Goal: Information Seeking & Learning: Learn about a topic

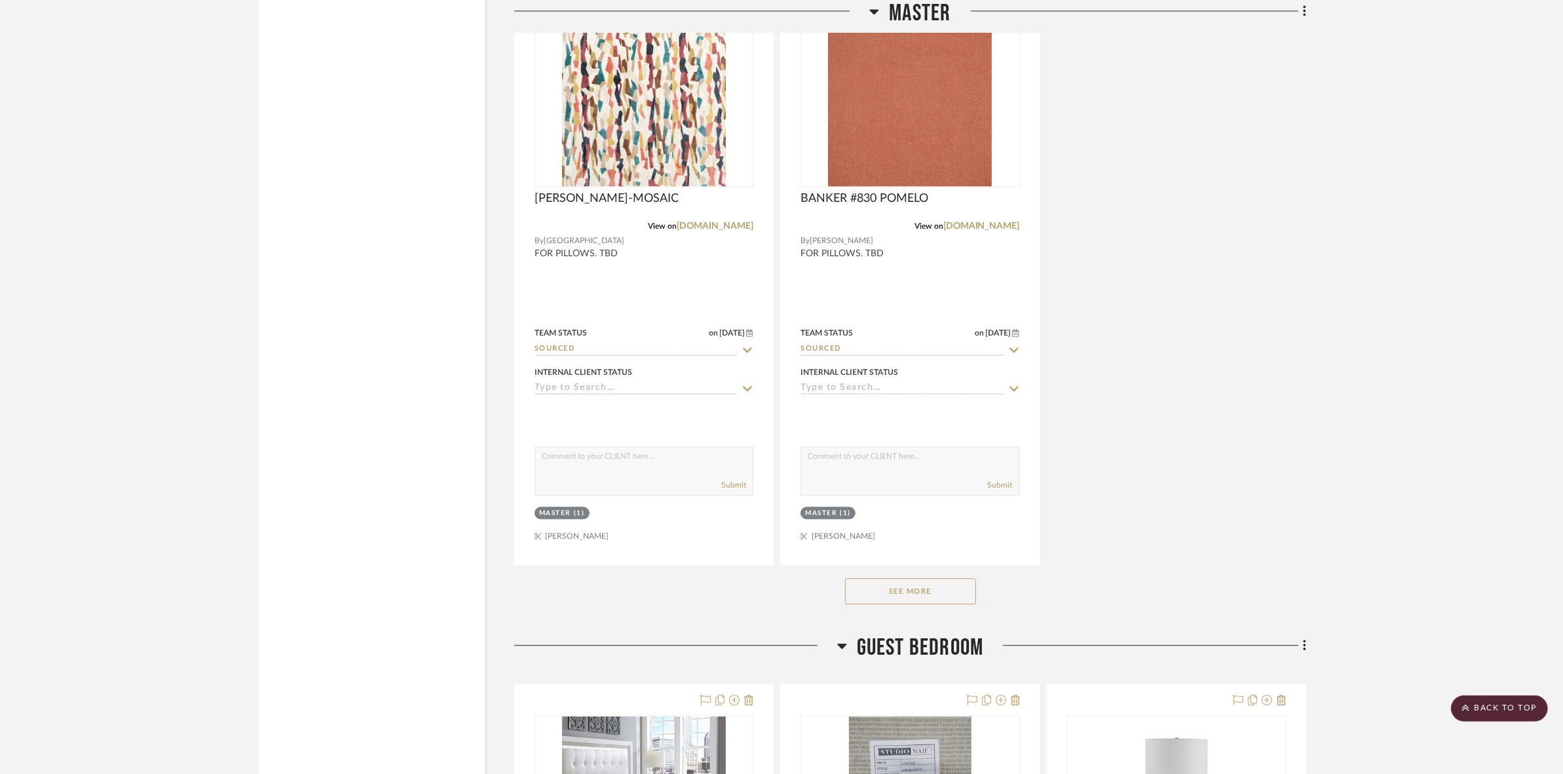
scroll to position [10071, 0]
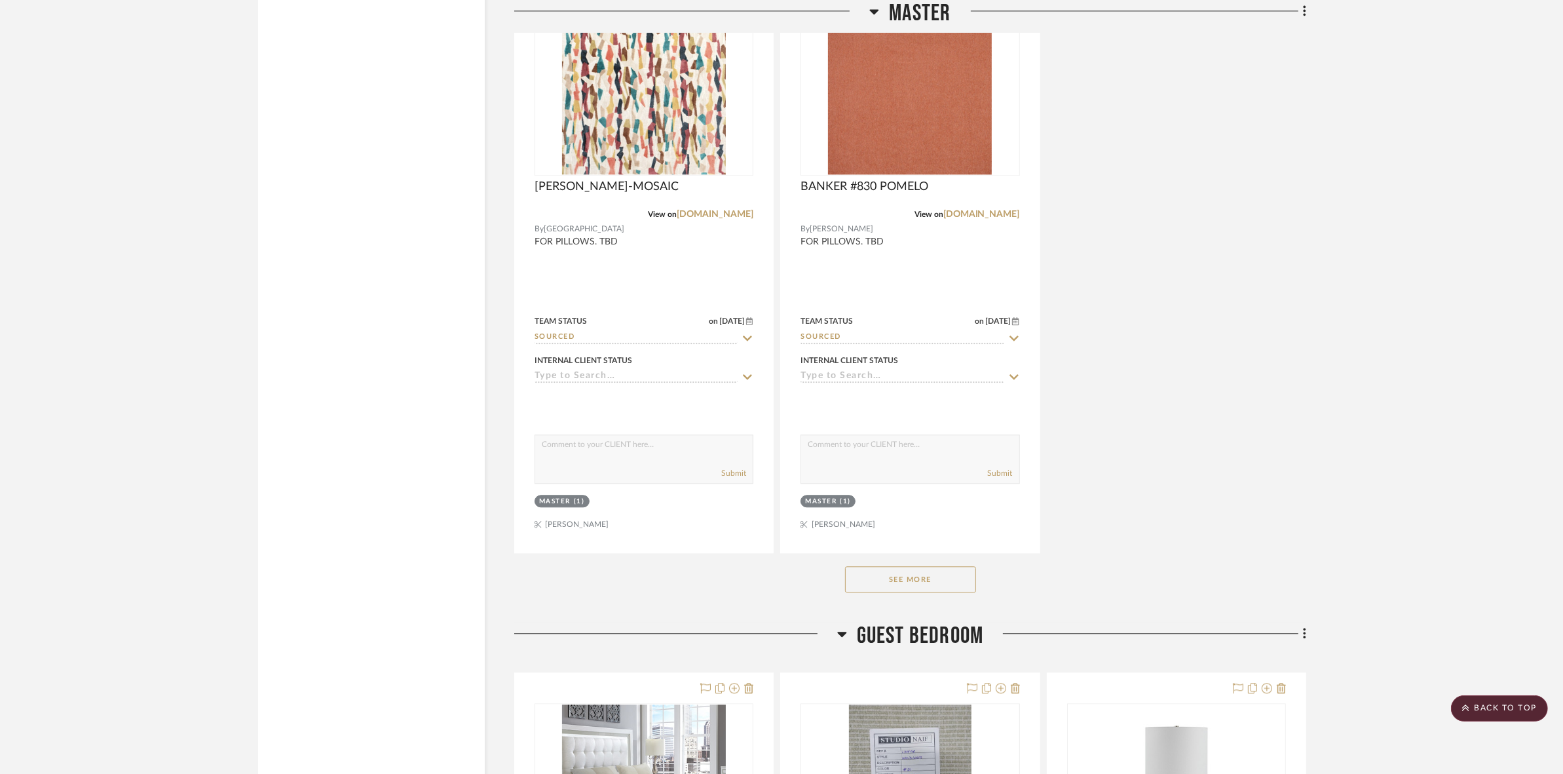
click at [882, 580] on button "See More" at bounding box center [910, 579] width 131 height 26
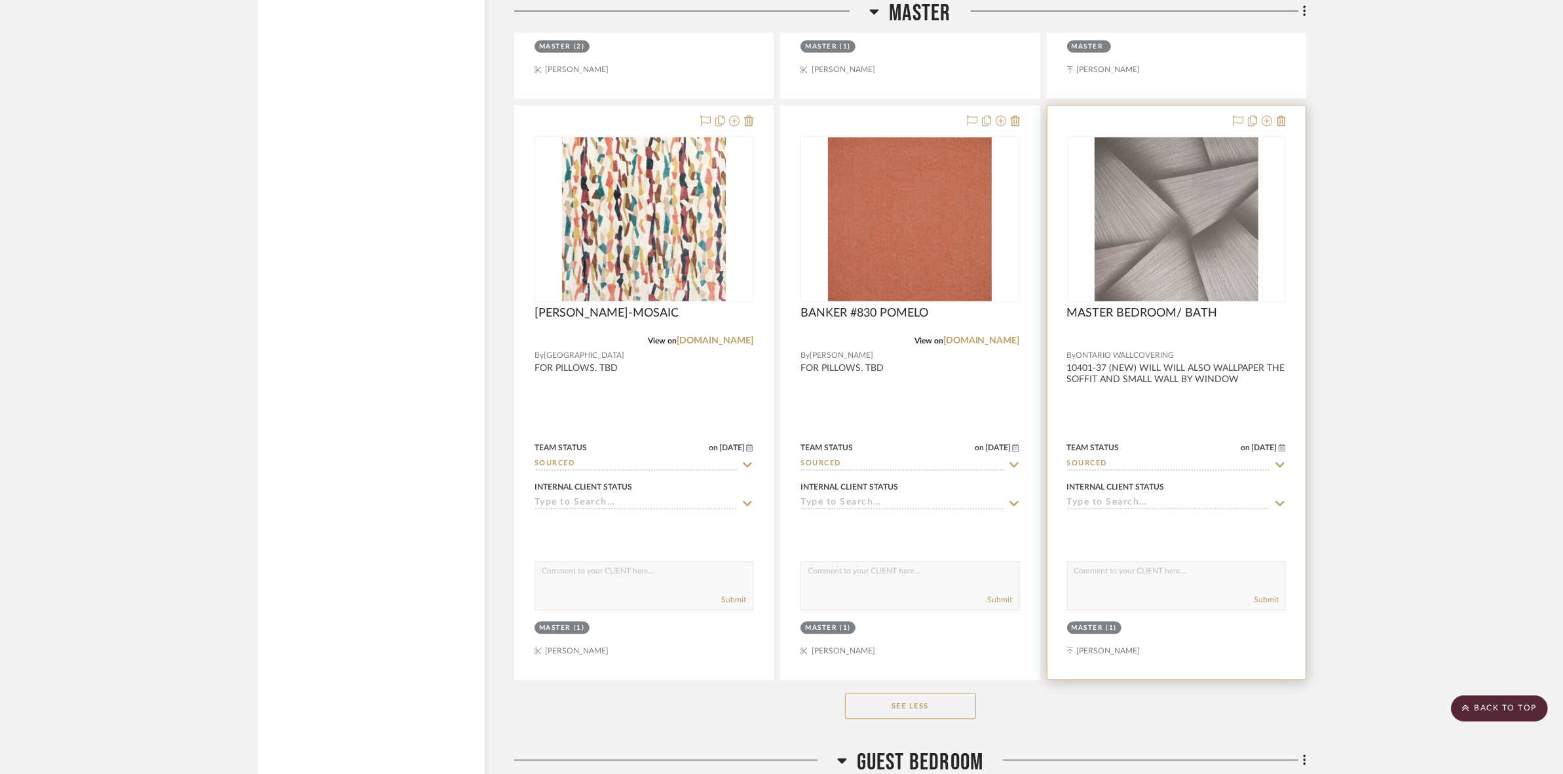
scroll to position [9908, 0]
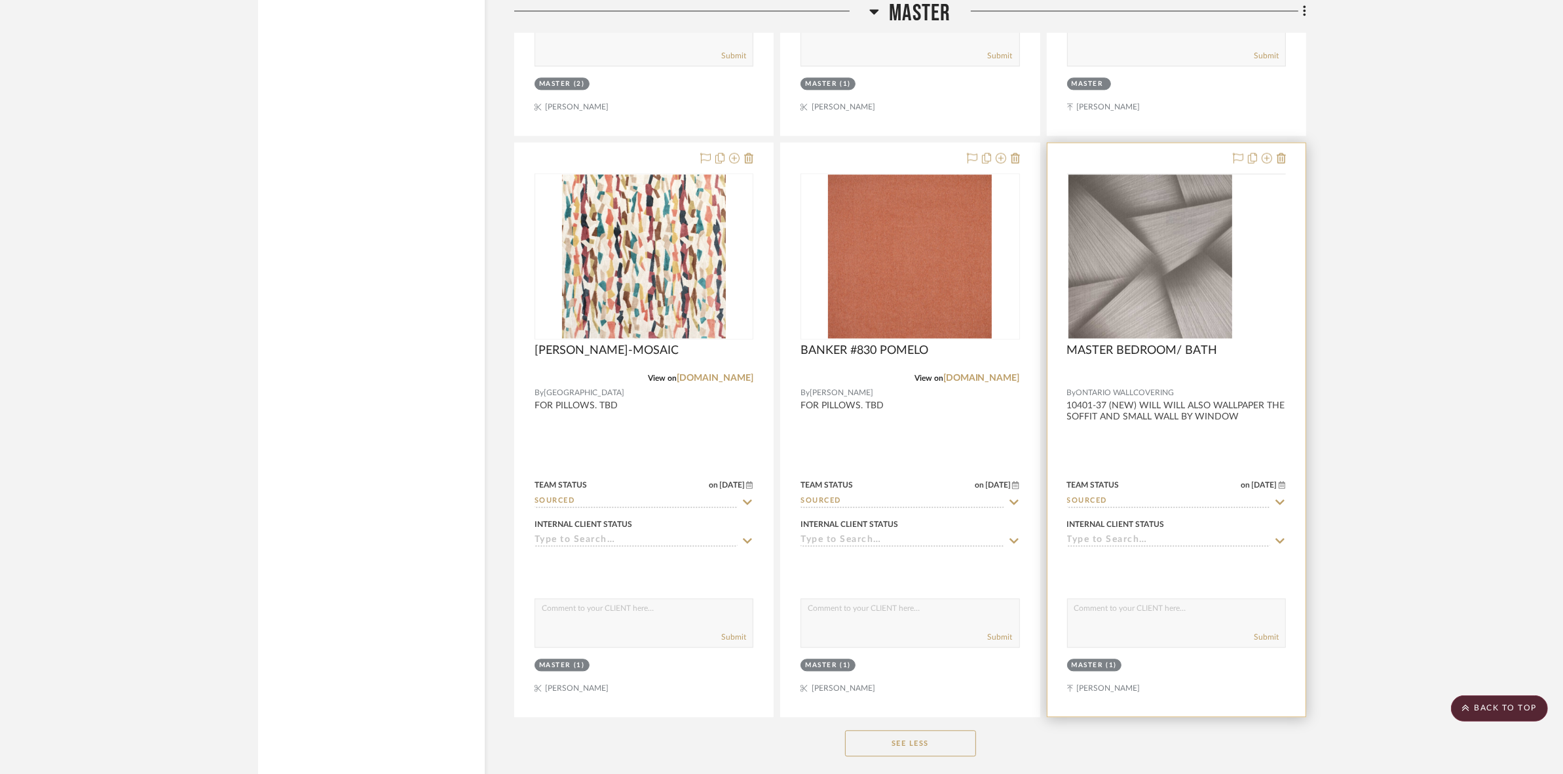
click at [0, 0] on img at bounding box center [0, 0] width 0 height 0
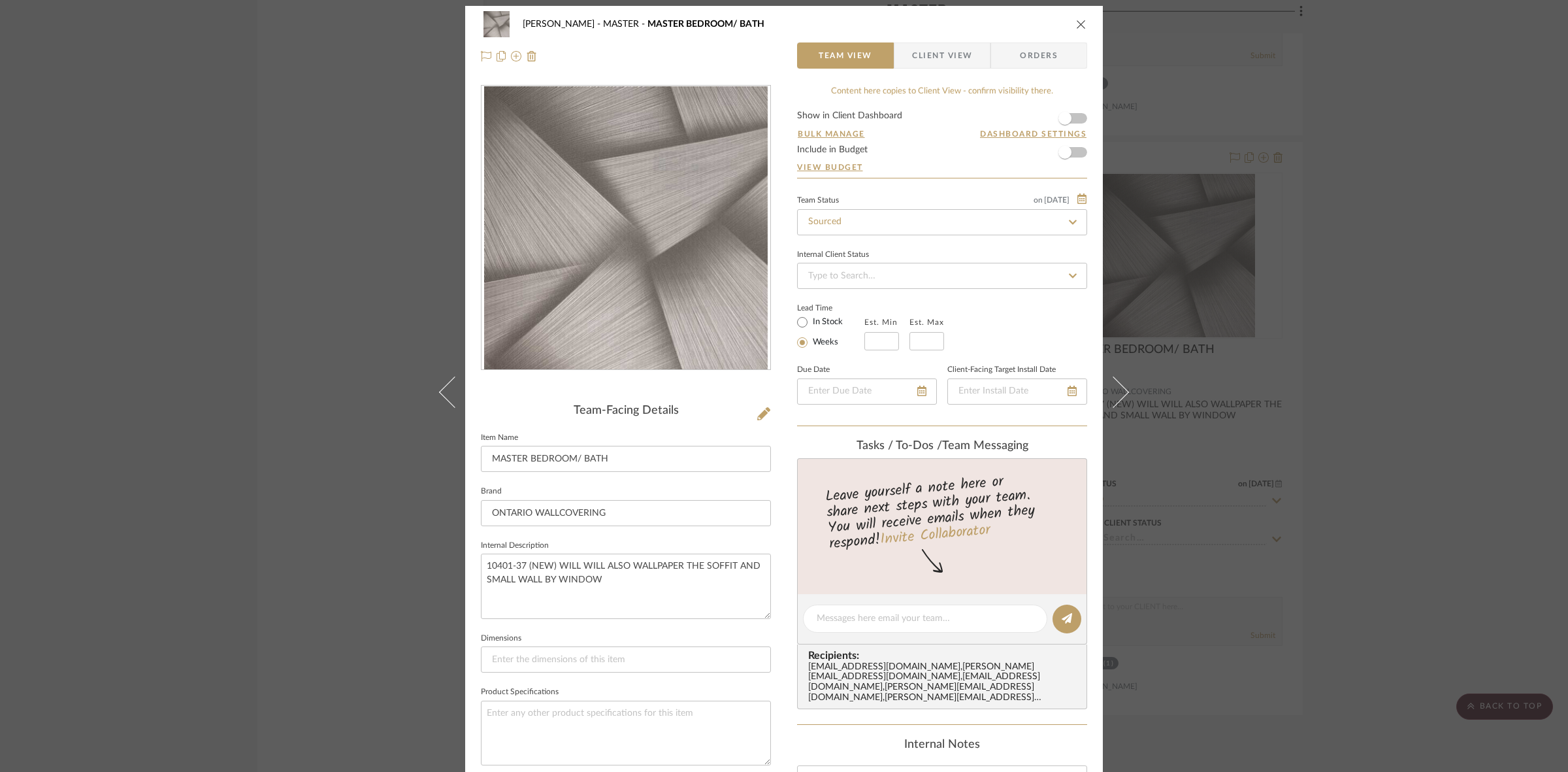
scroll to position [0, 0]
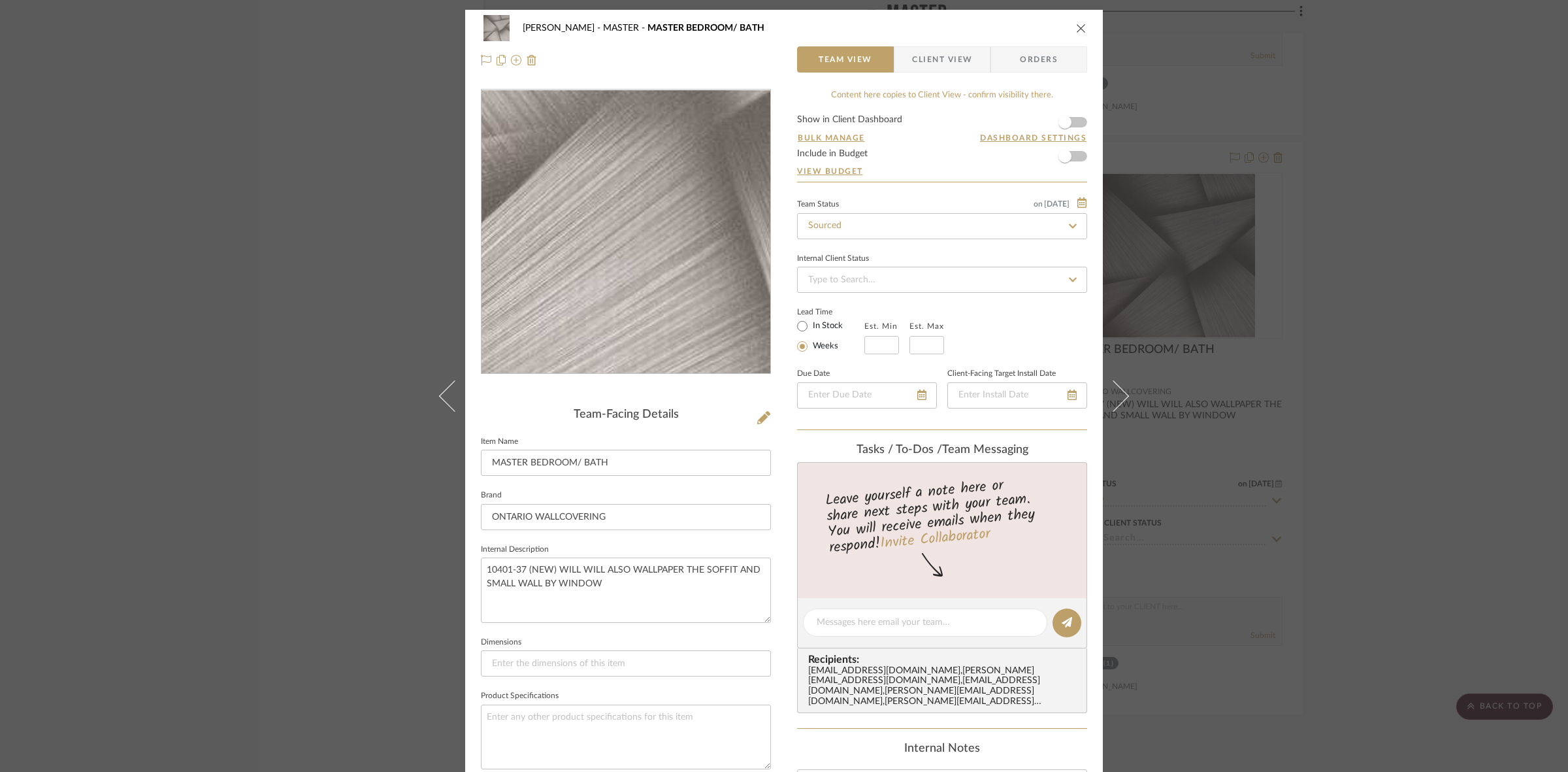
click at [612, 302] on img "0" at bounding box center [625, 231] width 283 height 283
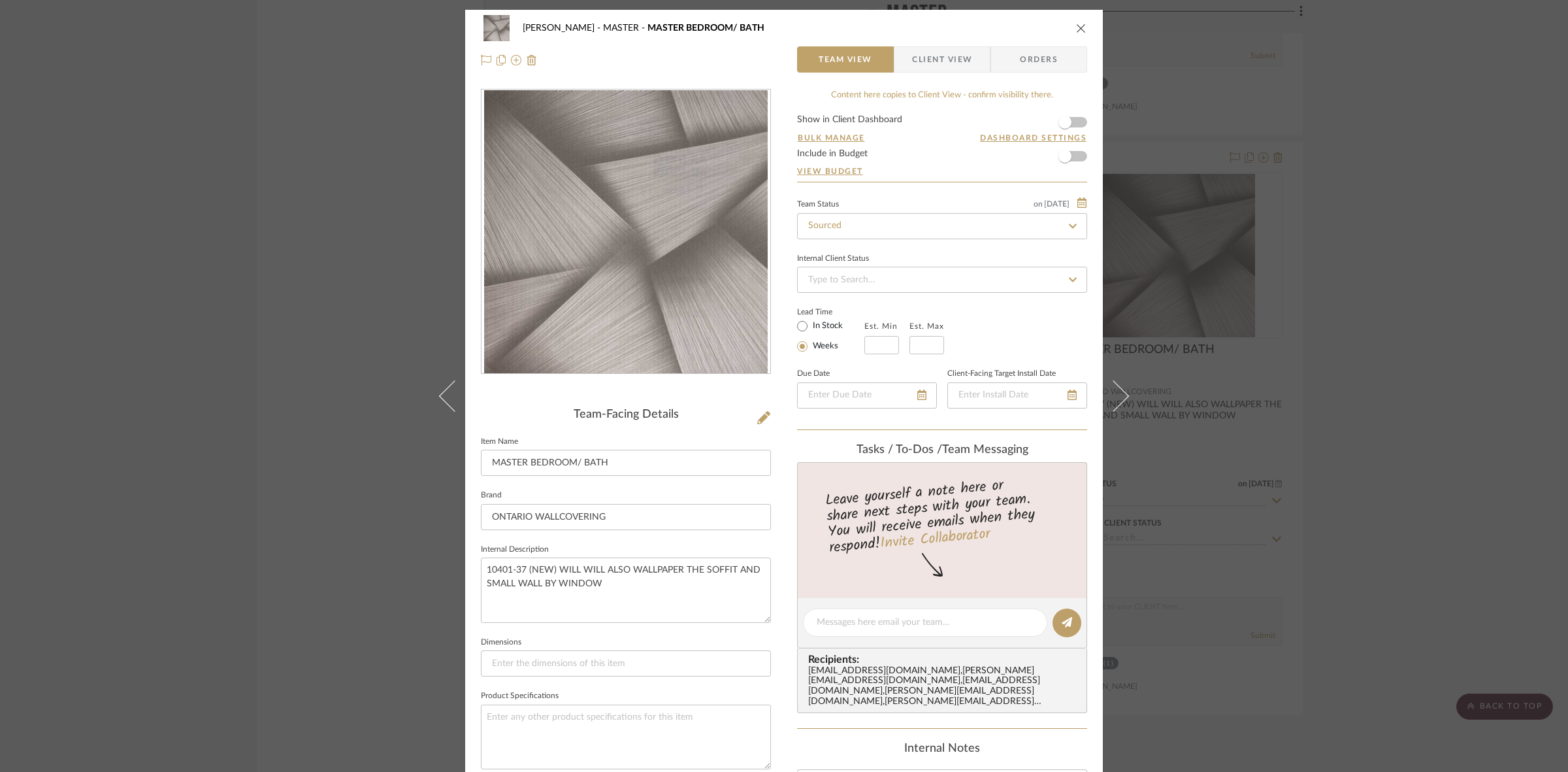
drag, startPoint x: 728, startPoint y: 392, endPoint x: 690, endPoint y: 279, distance: 119.2
drag, startPoint x: 524, startPoint y: 570, endPoint x: 469, endPoint y: 571, distance: 55.0
click at [469, 571] on div "[PERSON_NAME] MASTER MASTER BEDROOM/ BATH Team View Client View Orders Team-Fac…" at bounding box center [783, 611] width 637 height 1204
click at [947, 64] on span "Client View" at bounding box center [942, 60] width 60 height 26
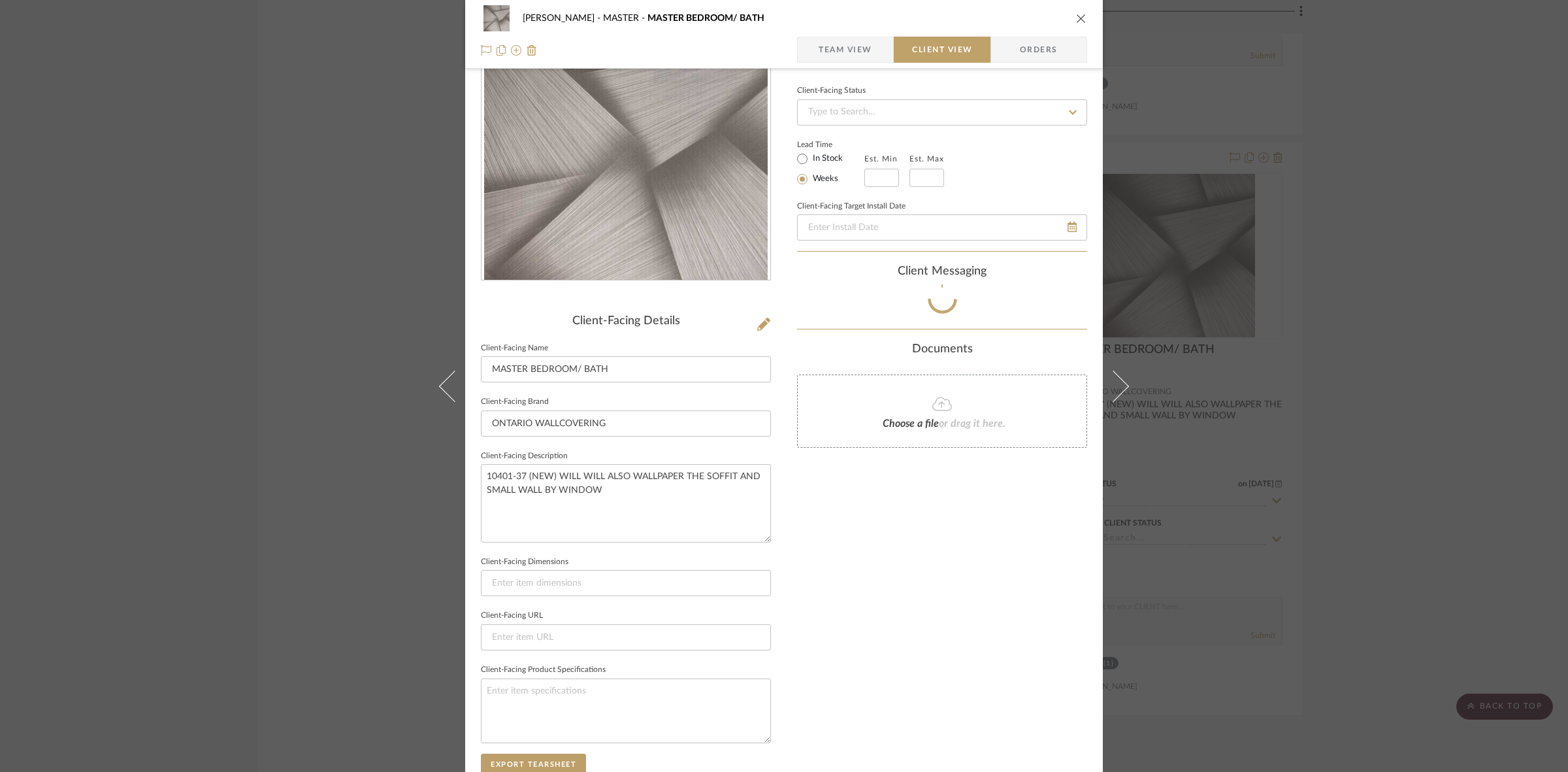
scroll to position [302, 0]
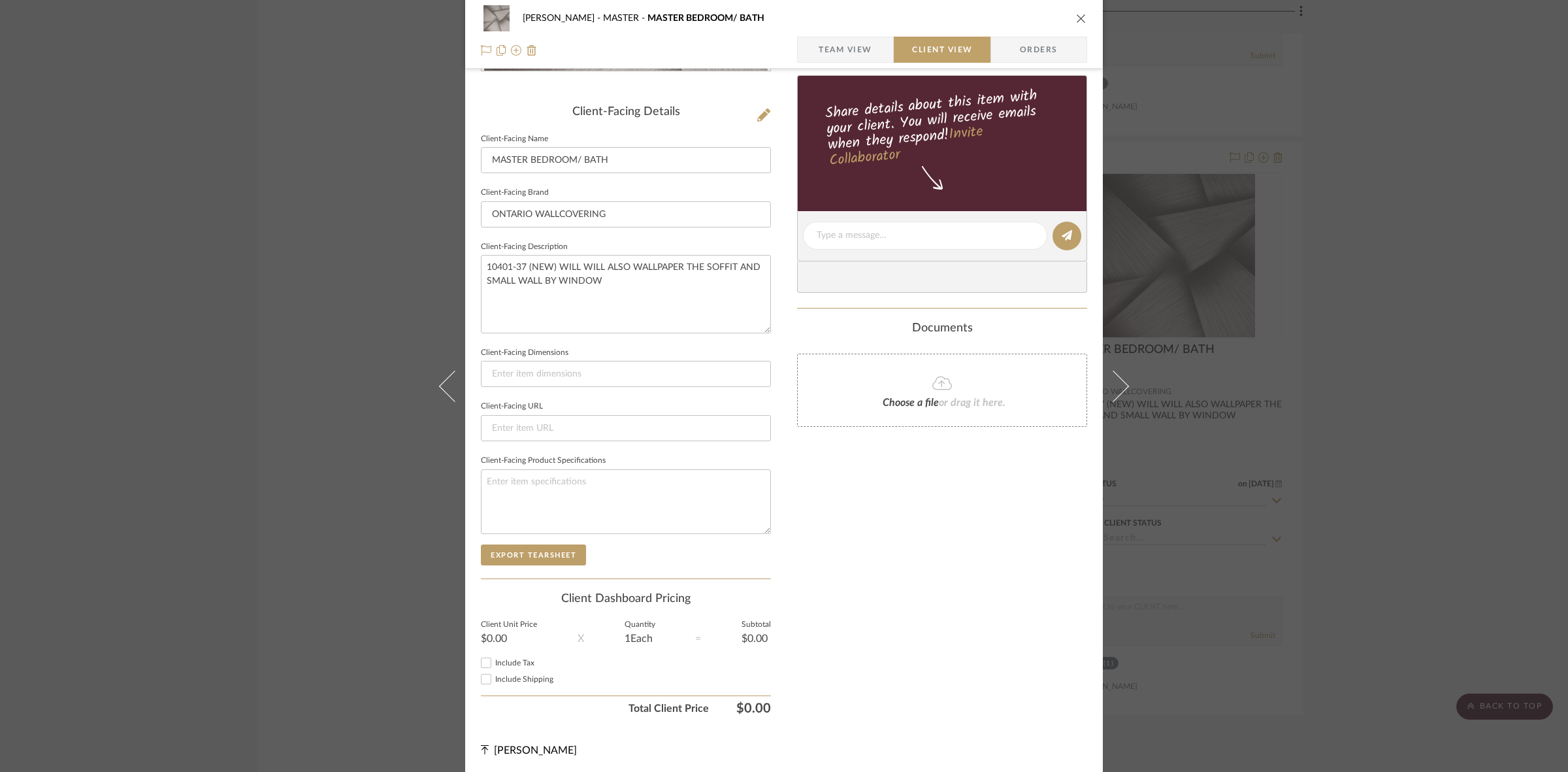
click at [367, 593] on div "[PERSON_NAME] MASTER MASTER BEDROOM/ BATH Team View Client View Orders Client-F…" at bounding box center [784, 386] width 1568 height 772
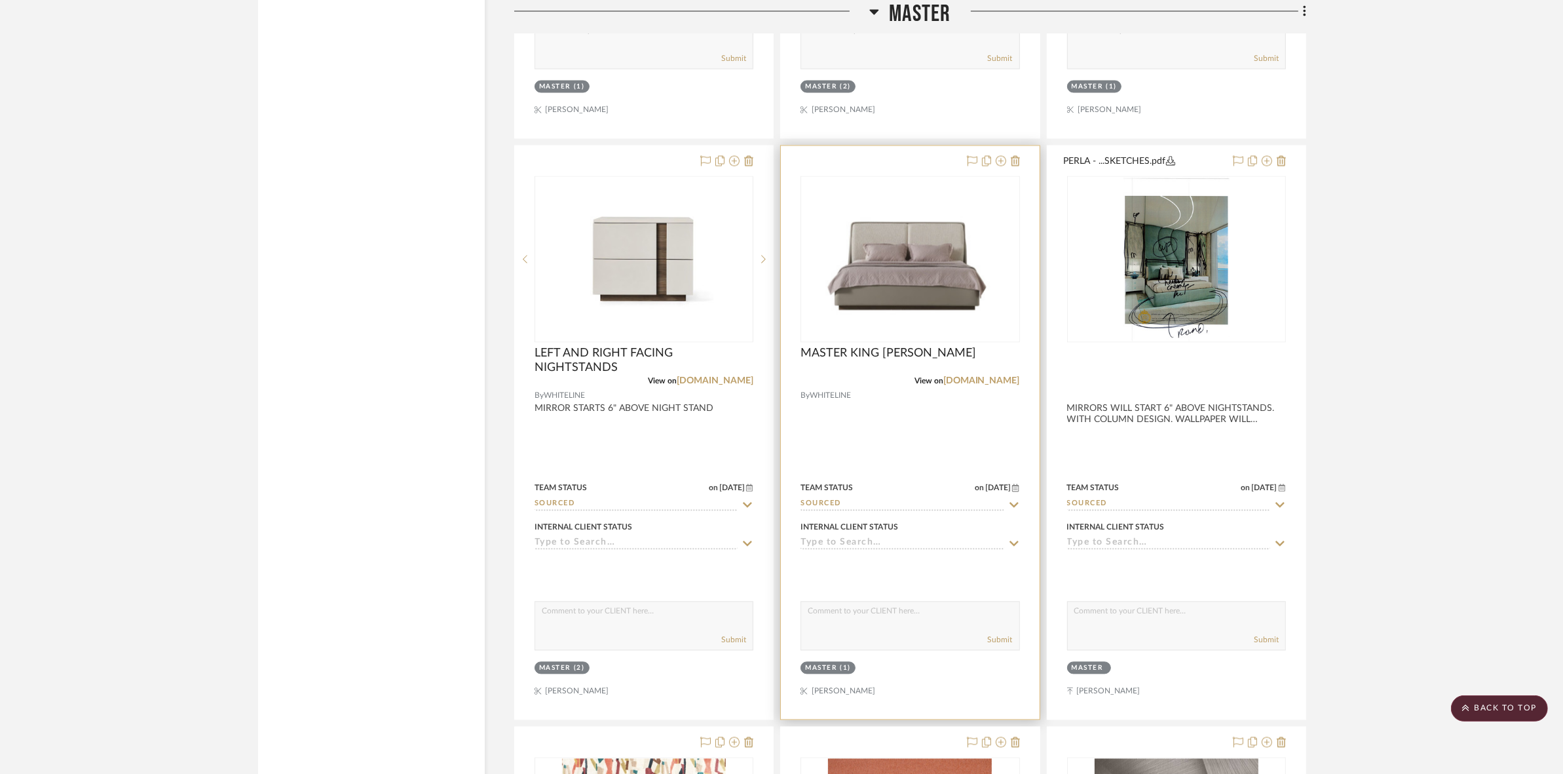
scroll to position [9089, 0]
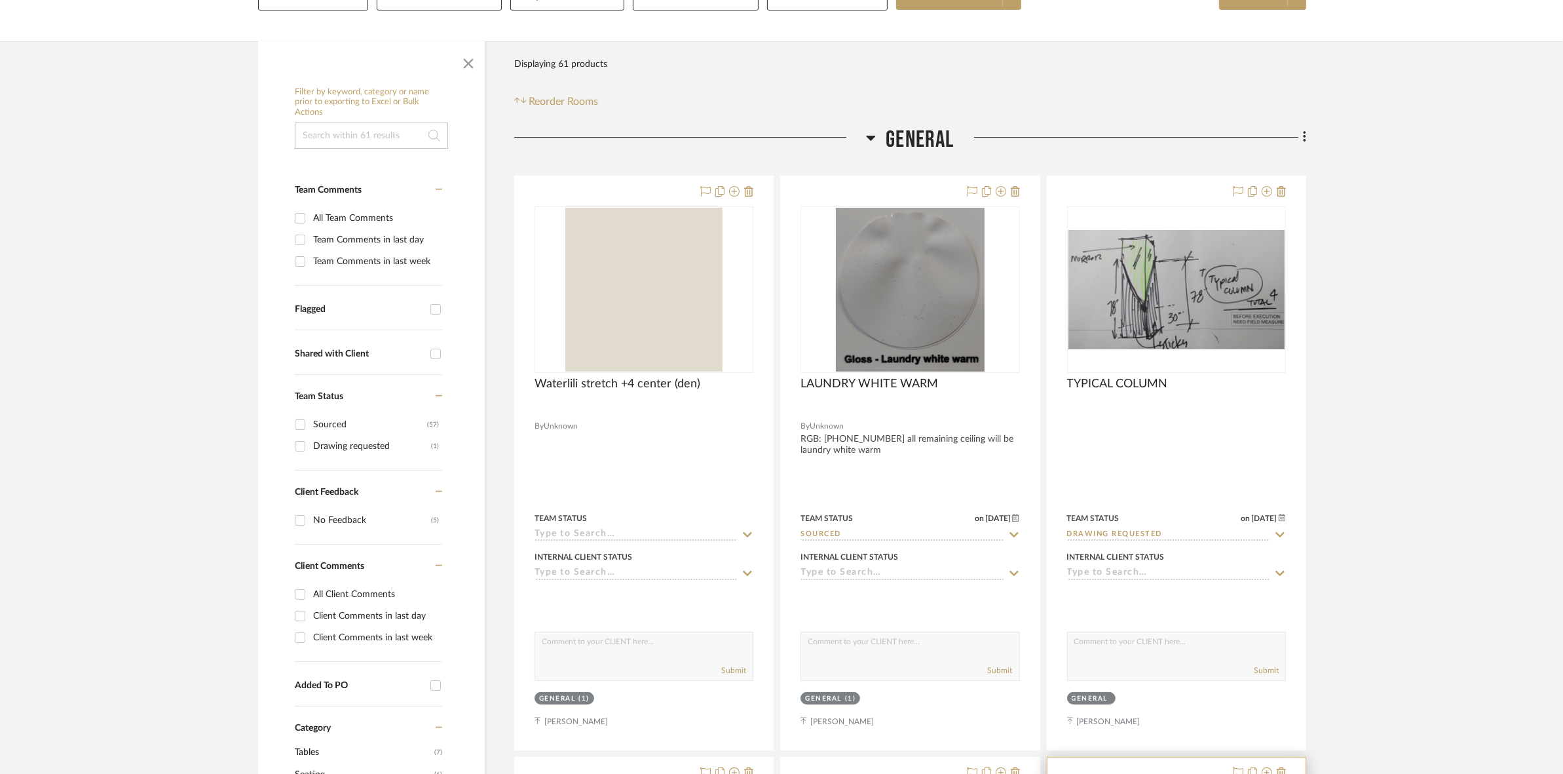
scroll to position [246, 0]
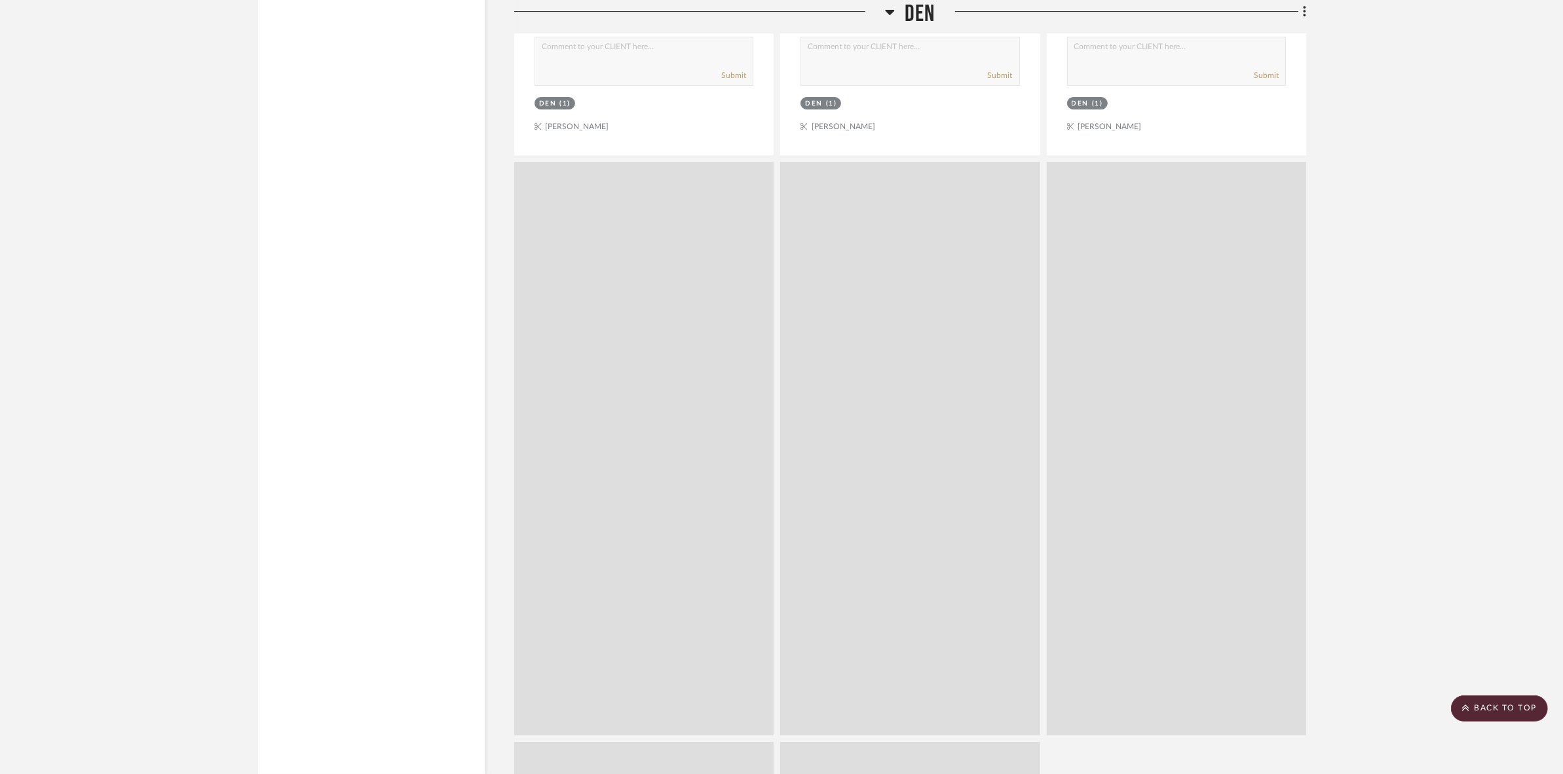
drag, startPoint x: 1423, startPoint y: 392, endPoint x: 1406, endPoint y: 558, distance: 167.3
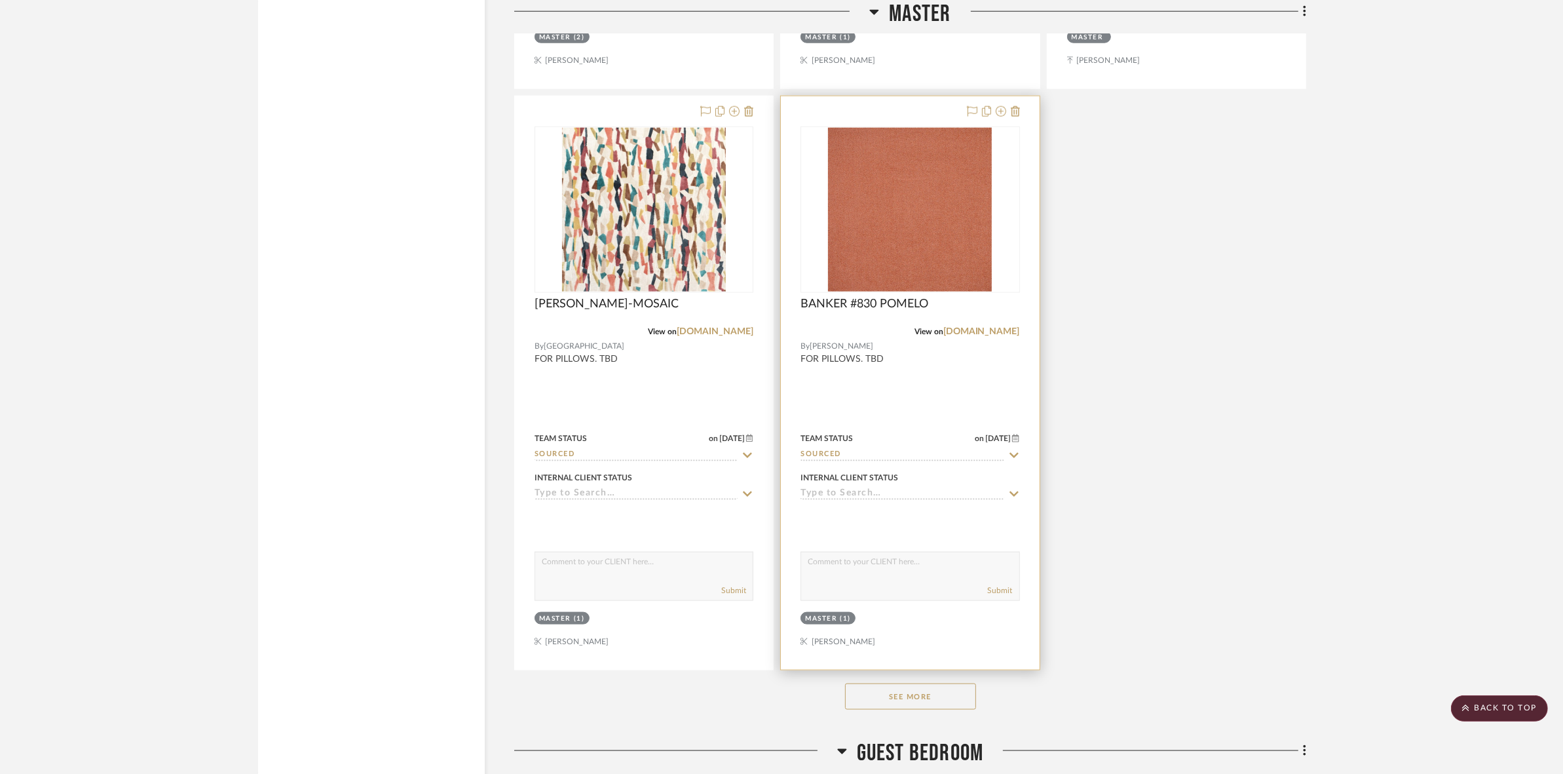
scroll to position [8228, 0]
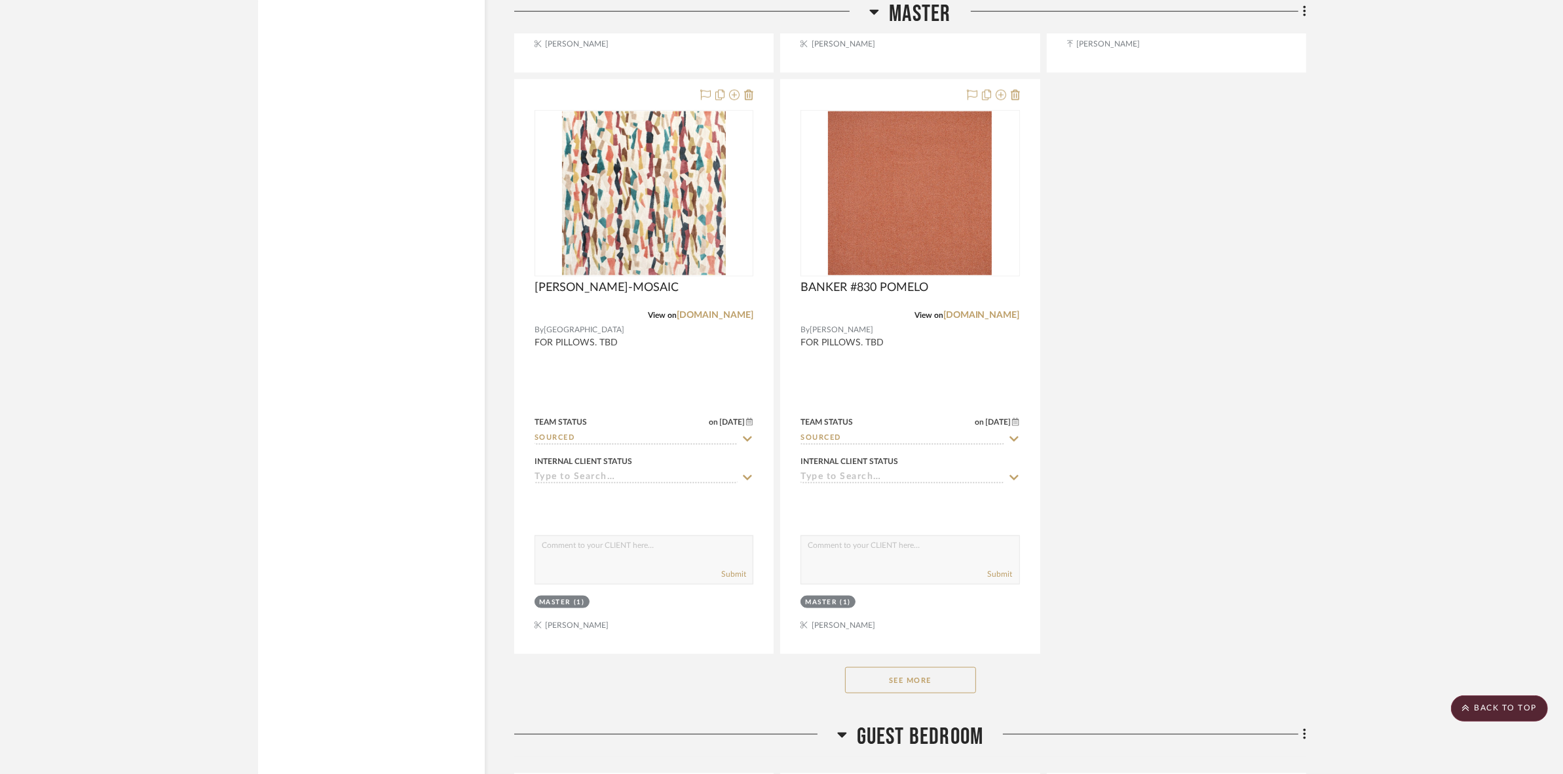
click at [902, 685] on button "See More" at bounding box center [910, 680] width 131 height 26
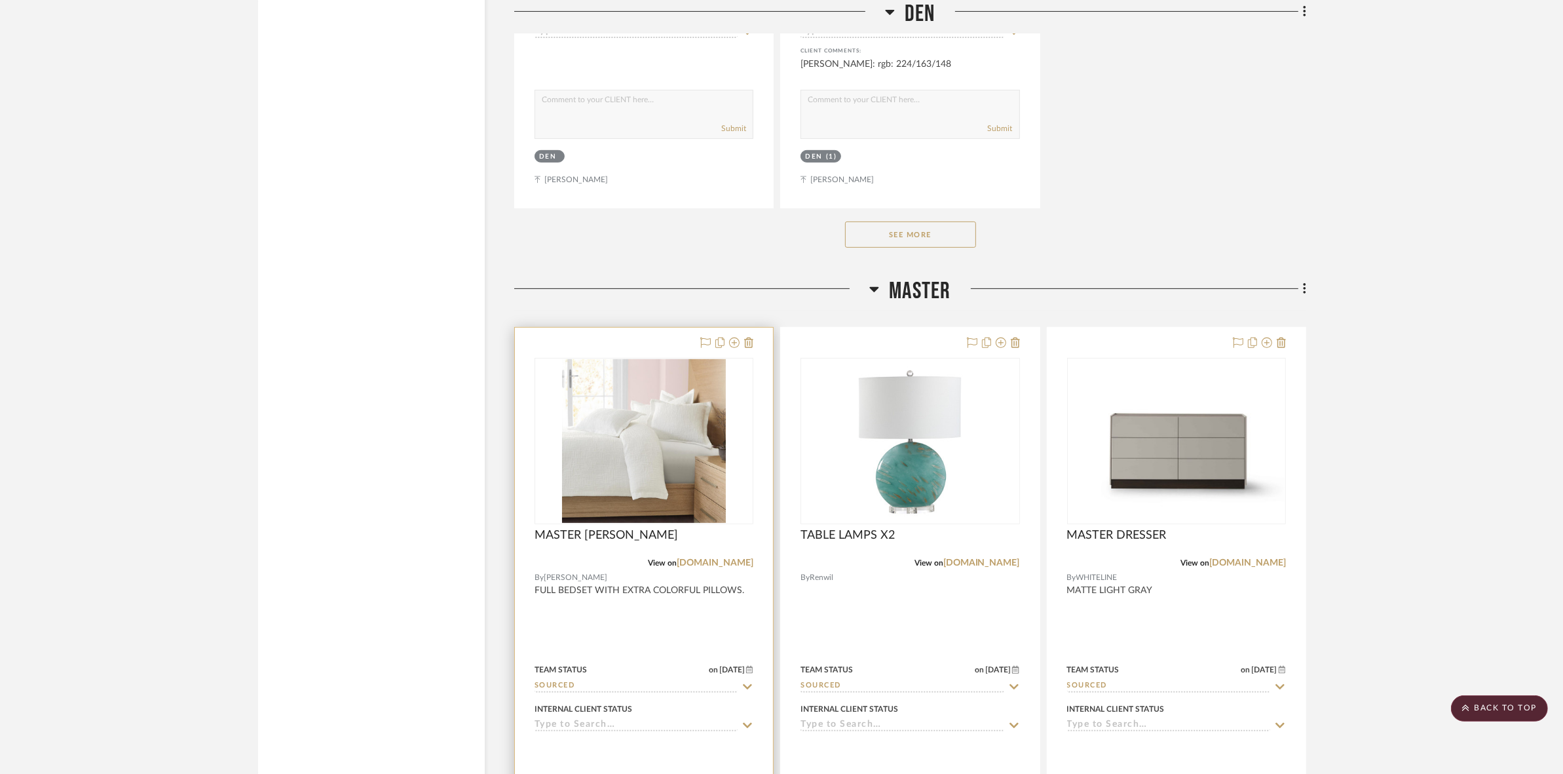
scroll to position [6836, 0]
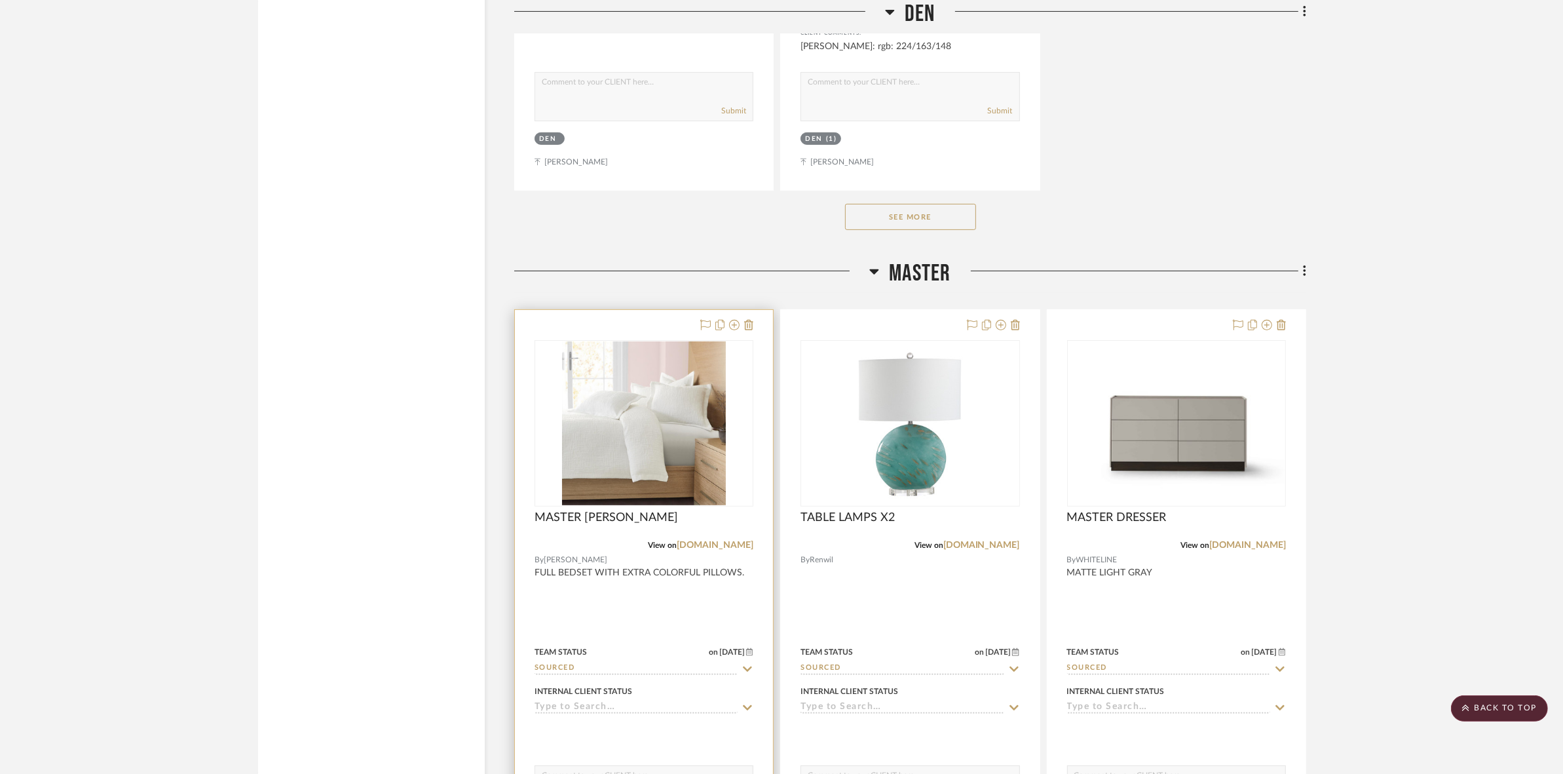
click at [627, 482] on img "0" at bounding box center [644, 423] width 164 height 164
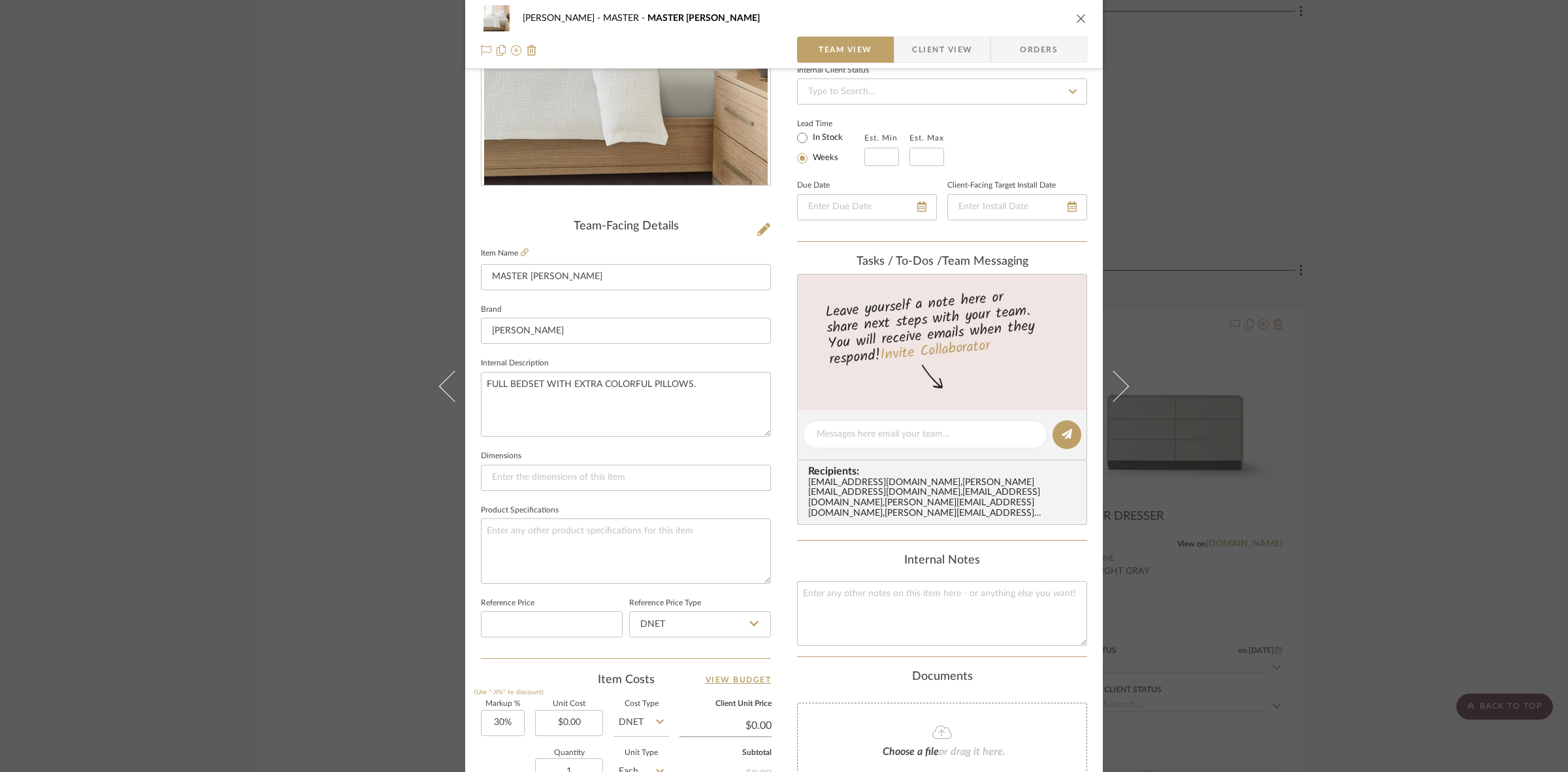
scroll to position [164, 0]
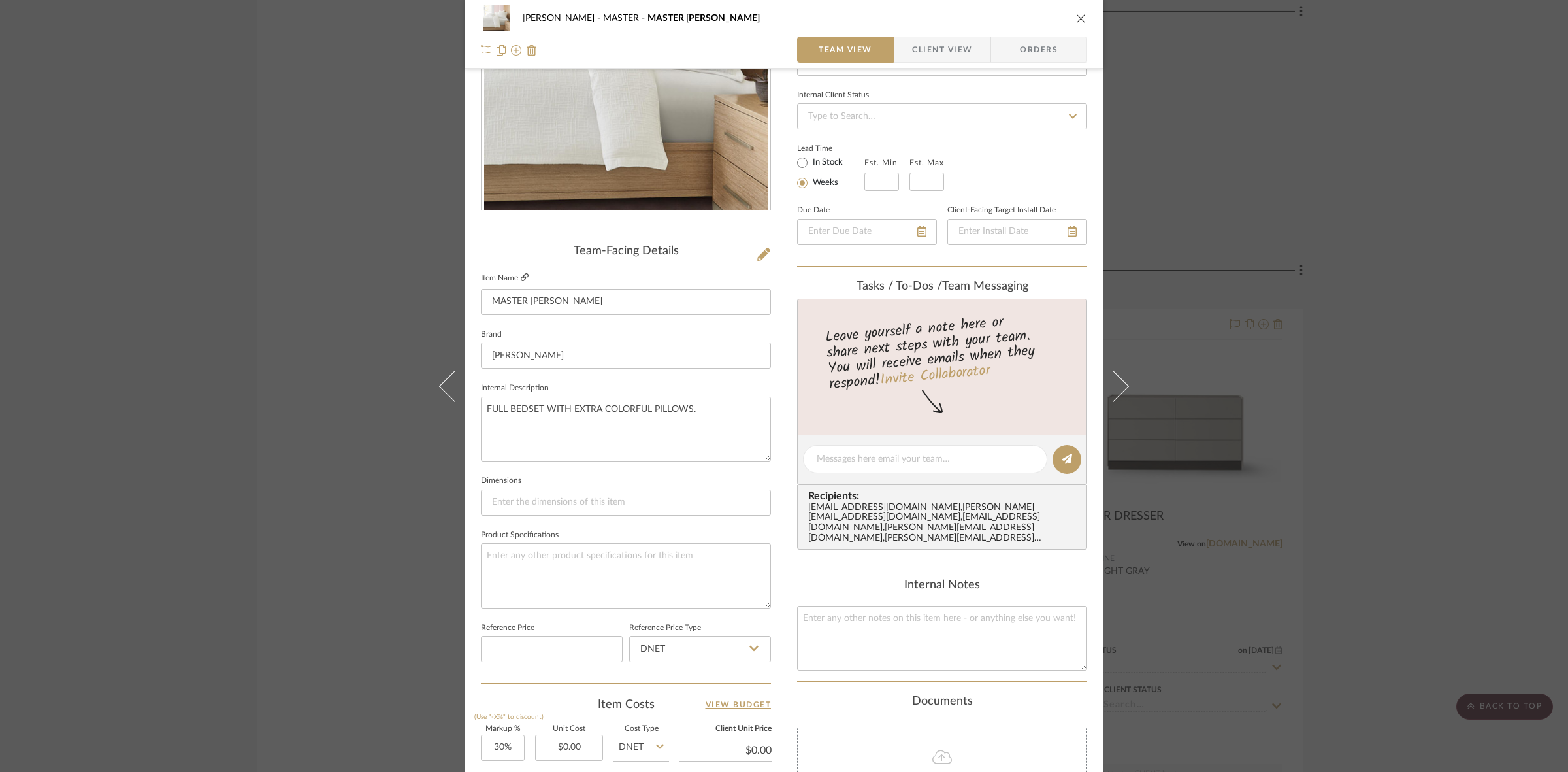
click at [522, 276] on icon at bounding box center [525, 277] width 8 height 8
drag, startPoint x: 512, startPoint y: 412, endPoint x: 568, endPoint y: 431, distance: 59.1
click at [562, 430] on textarea "FULL BEDSET WITH EXTRA COLORFUL PILLOWS." at bounding box center [625, 429] width 290 height 65
click at [701, 422] on textarea "FULL BEDSET WITH EXTRA COLORFUL PILLOWS." at bounding box center [625, 429] width 290 height 65
click at [160, 471] on div "PERLA SELENE MASTER MASTER BEDSET Team View Client View Orders Team-Facing Deta…" at bounding box center [784, 386] width 1568 height 772
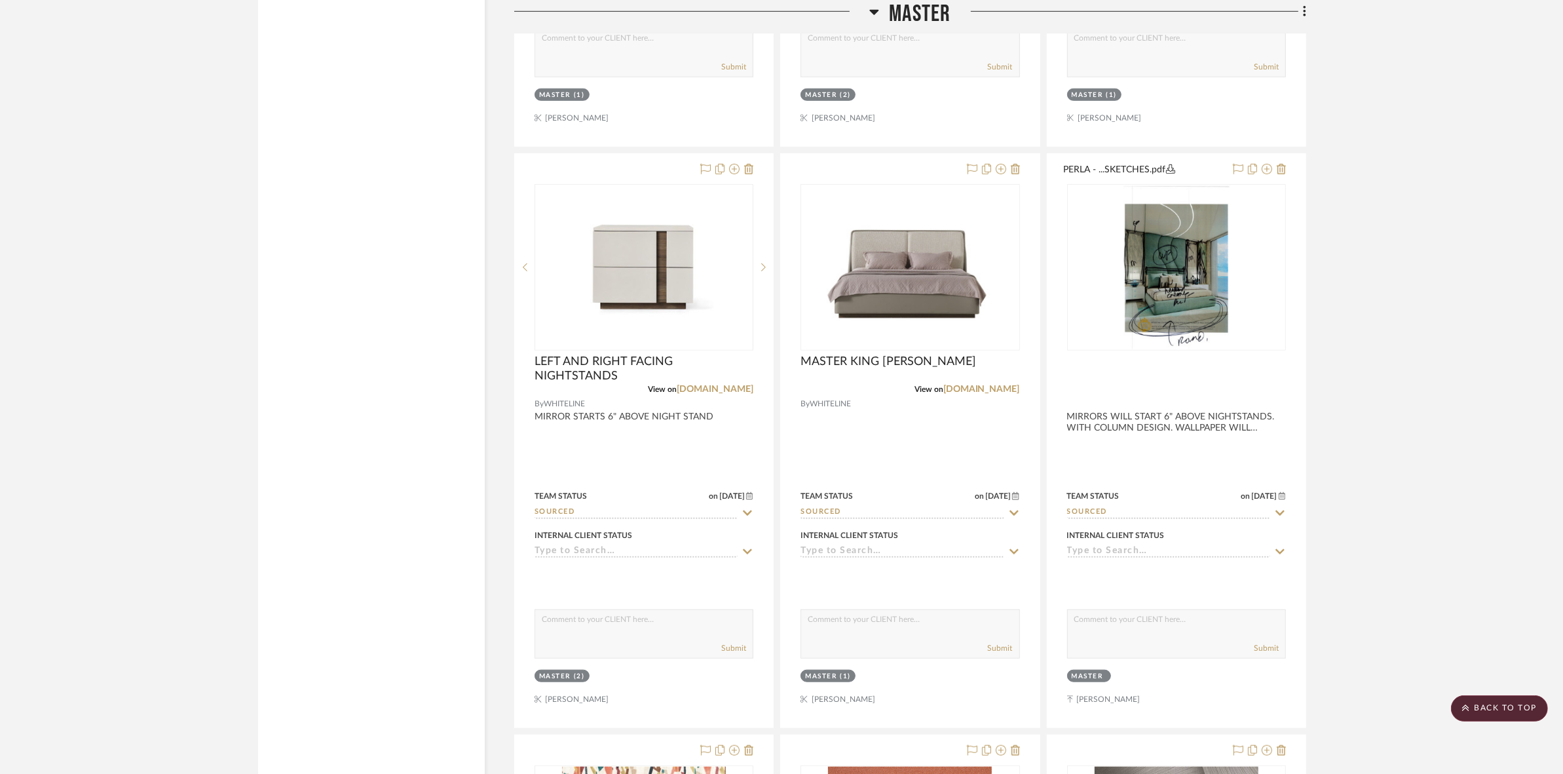
scroll to position [7982, 0]
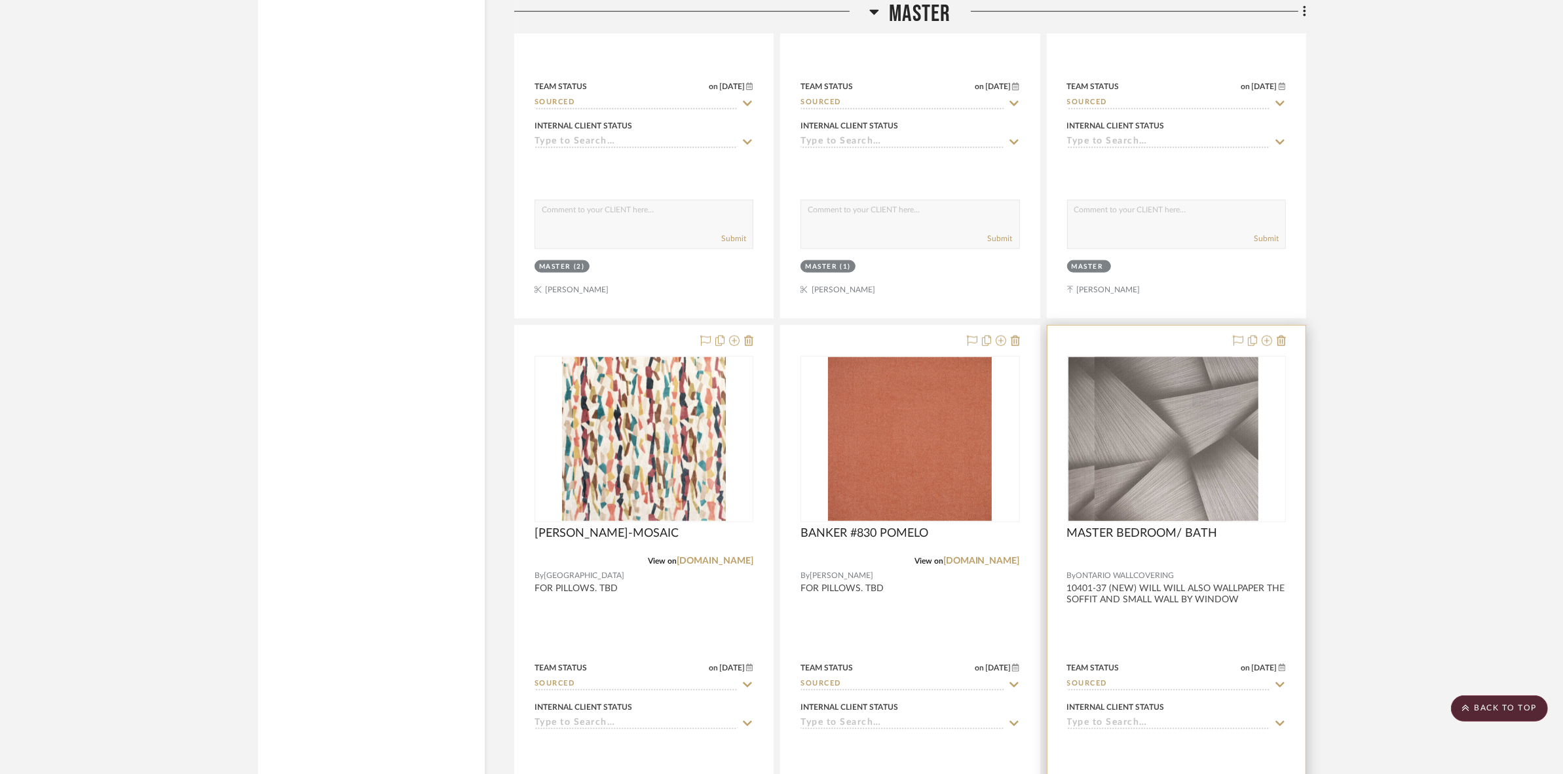
click at [1163, 440] on div at bounding box center [1176, 439] width 219 height 166
click at [1085, 430] on div "0" at bounding box center [1176, 438] width 217 height 165
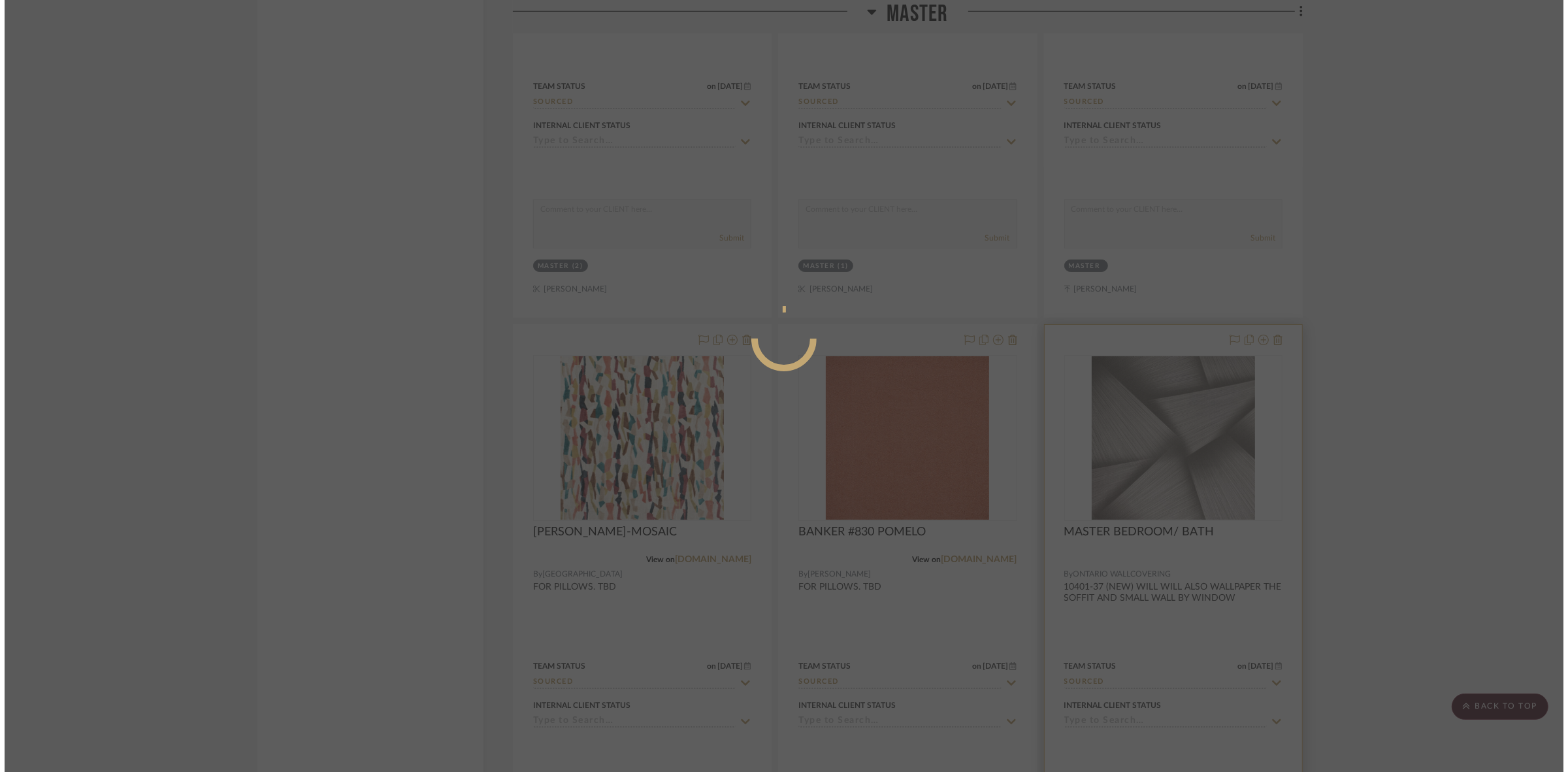
scroll to position [0, 0]
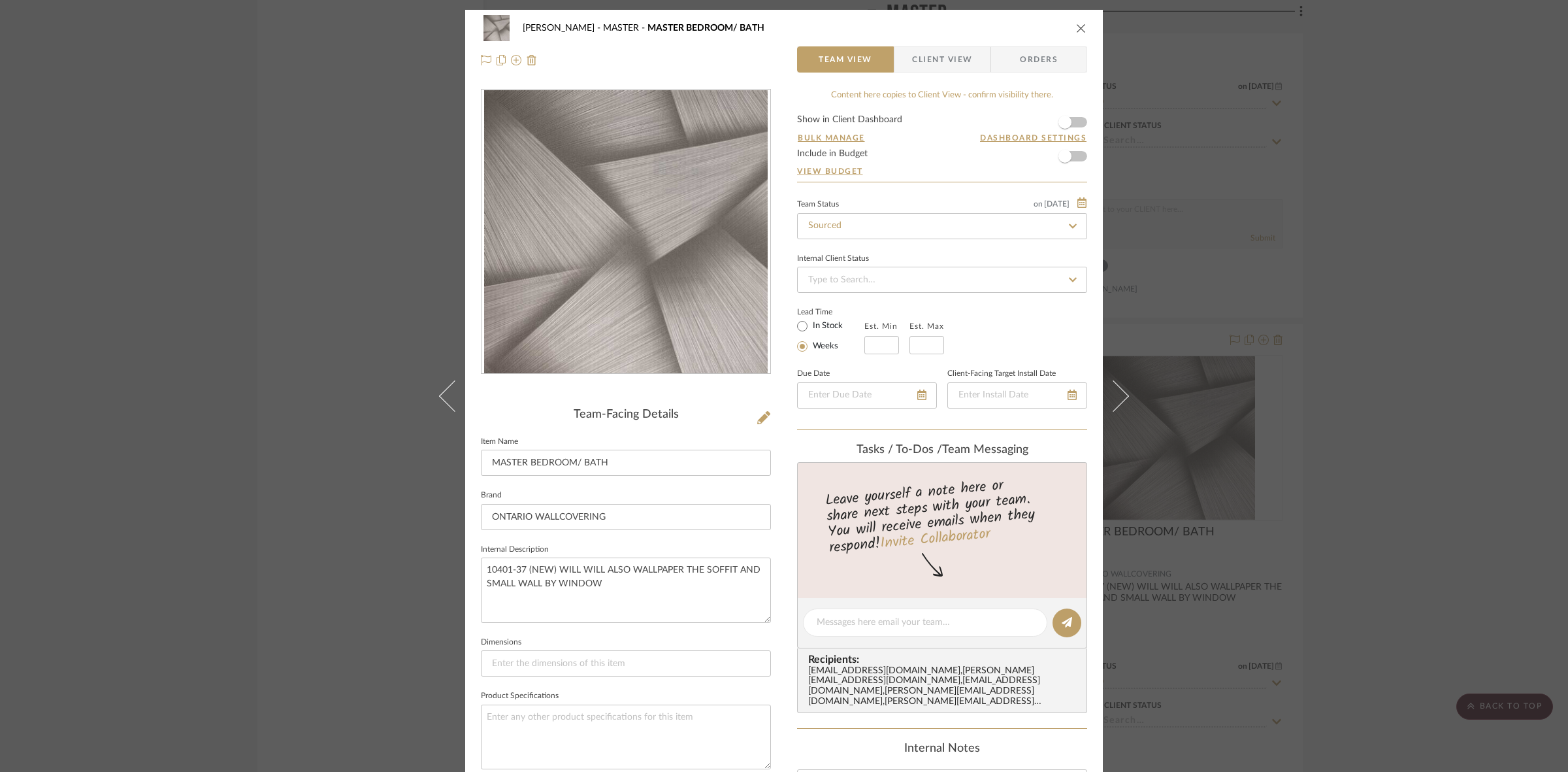
click at [1389, 235] on div "[PERSON_NAME] MASTER MASTER BEDROOM/ BATH Team View Client View Orders Team-Fac…" at bounding box center [784, 386] width 1568 height 772
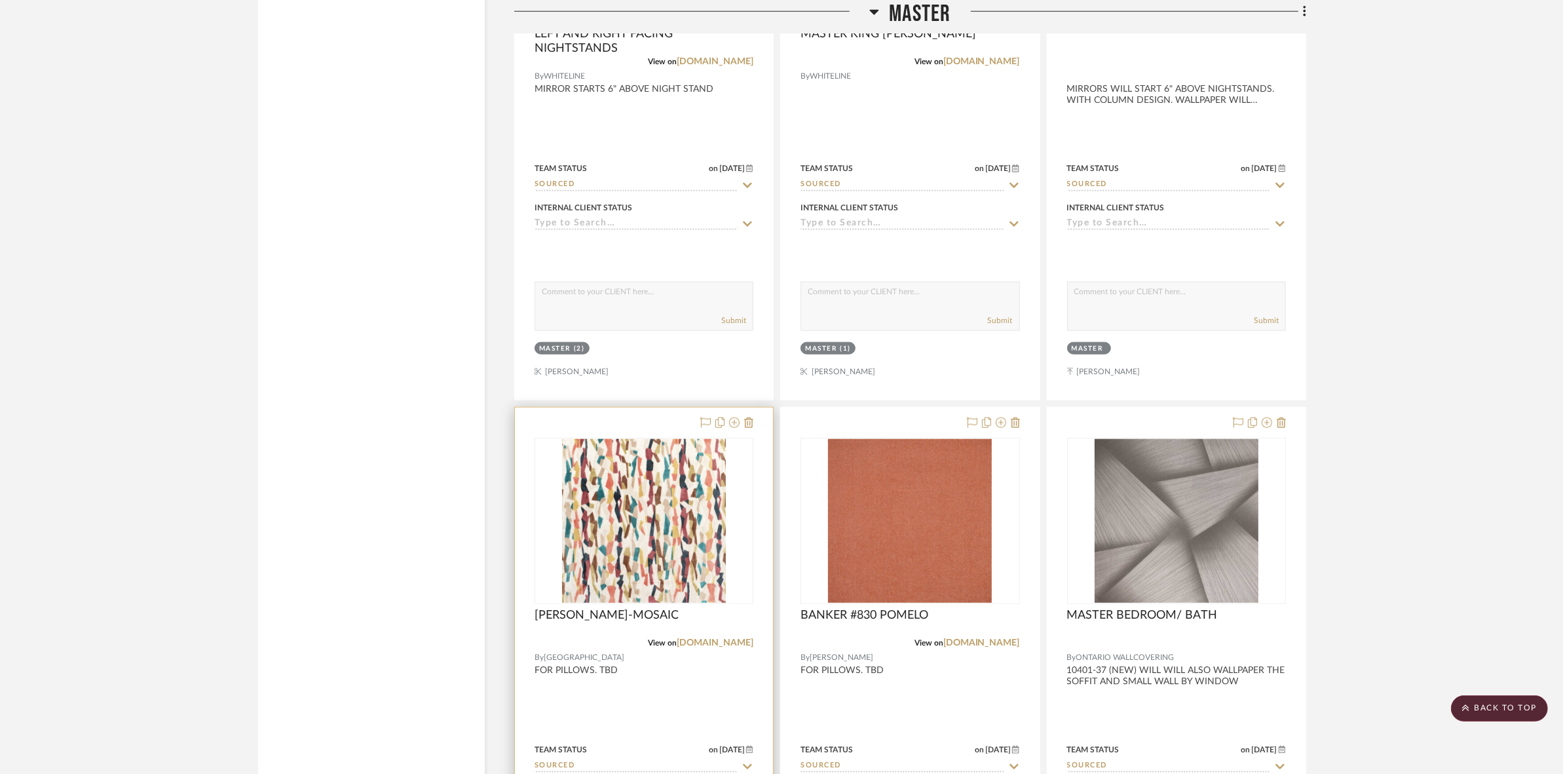
scroll to position [7491, 0]
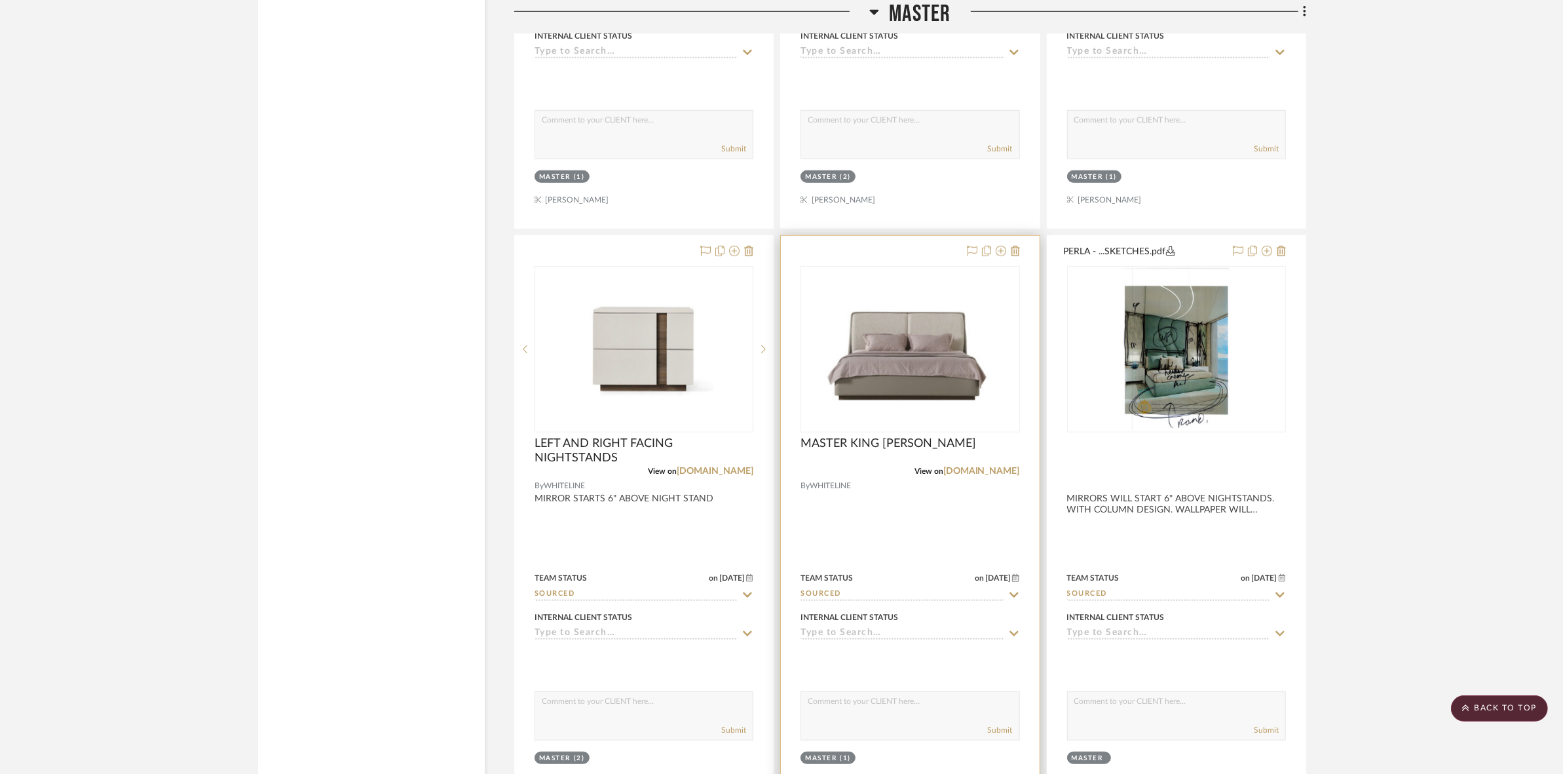
click at [873, 398] on img "0" at bounding box center [910, 350] width 216 height 156
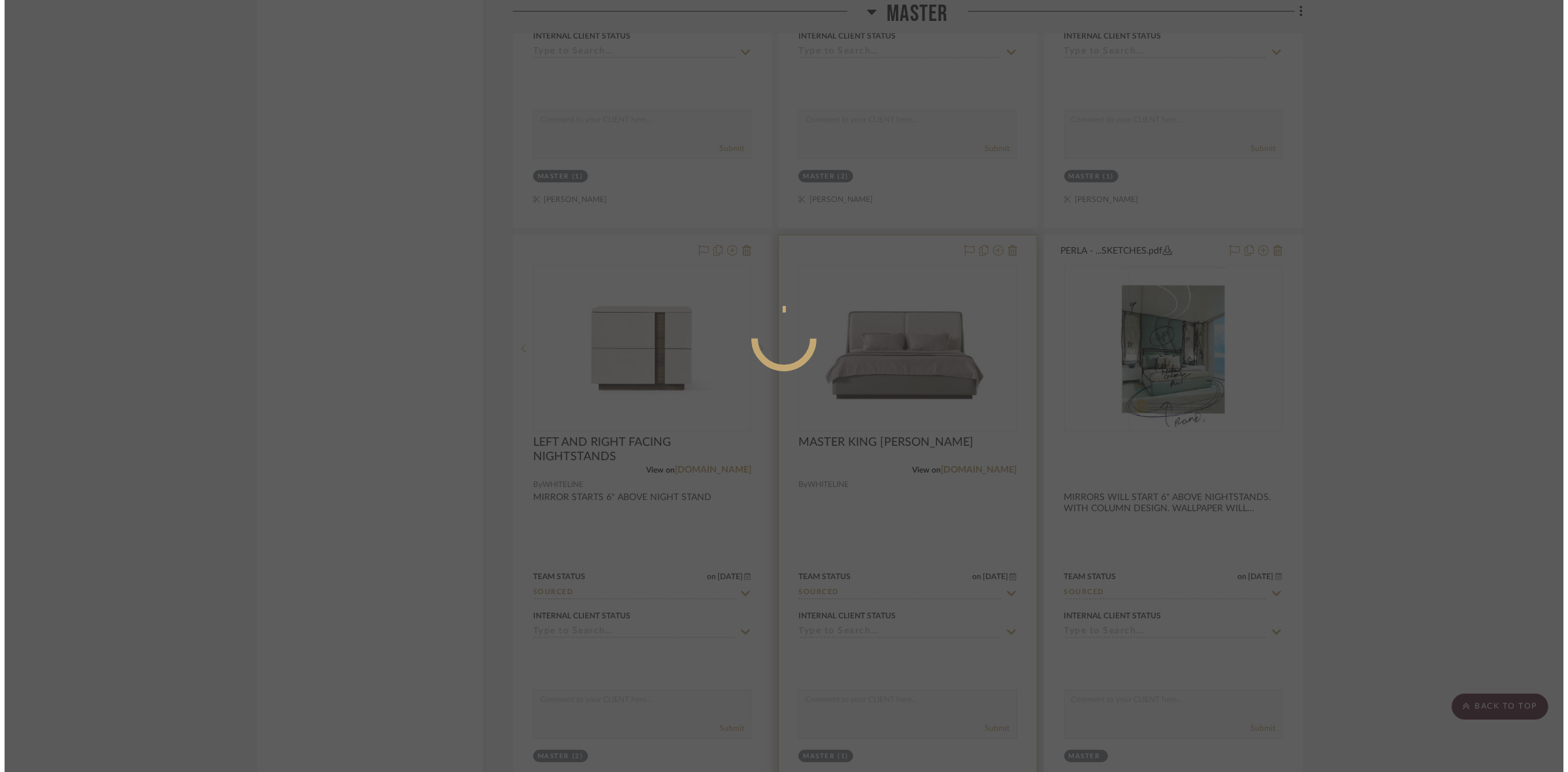
scroll to position [0, 0]
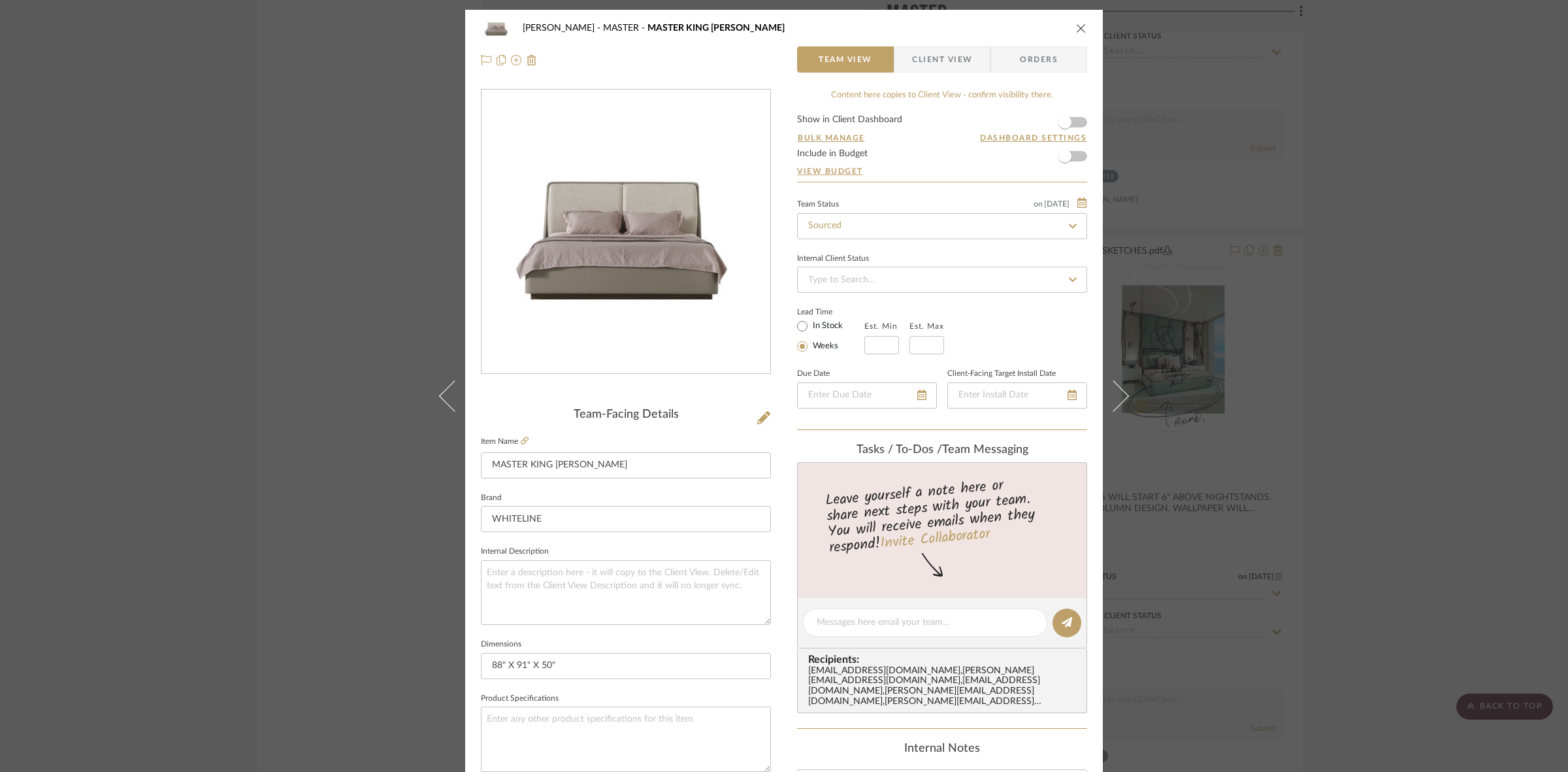
click at [612, 249] on img "0" at bounding box center [626, 231] width 289 height 207
click at [522, 438] on icon at bounding box center [525, 441] width 8 height 8
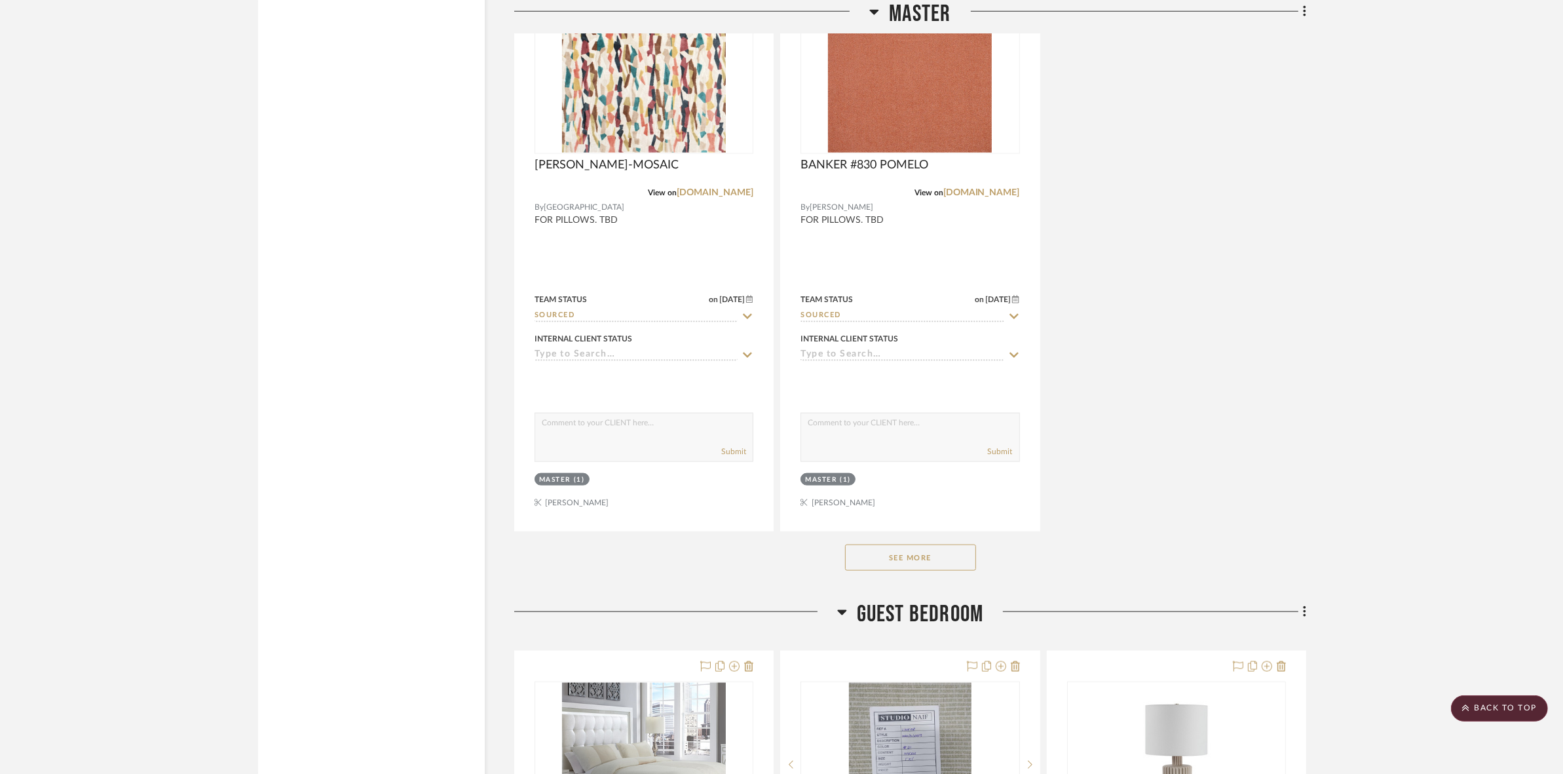
scroll to position [8352, 0]
click at [931, 563] on button "See More" at bounding box center [910, 555] width 131 height 26
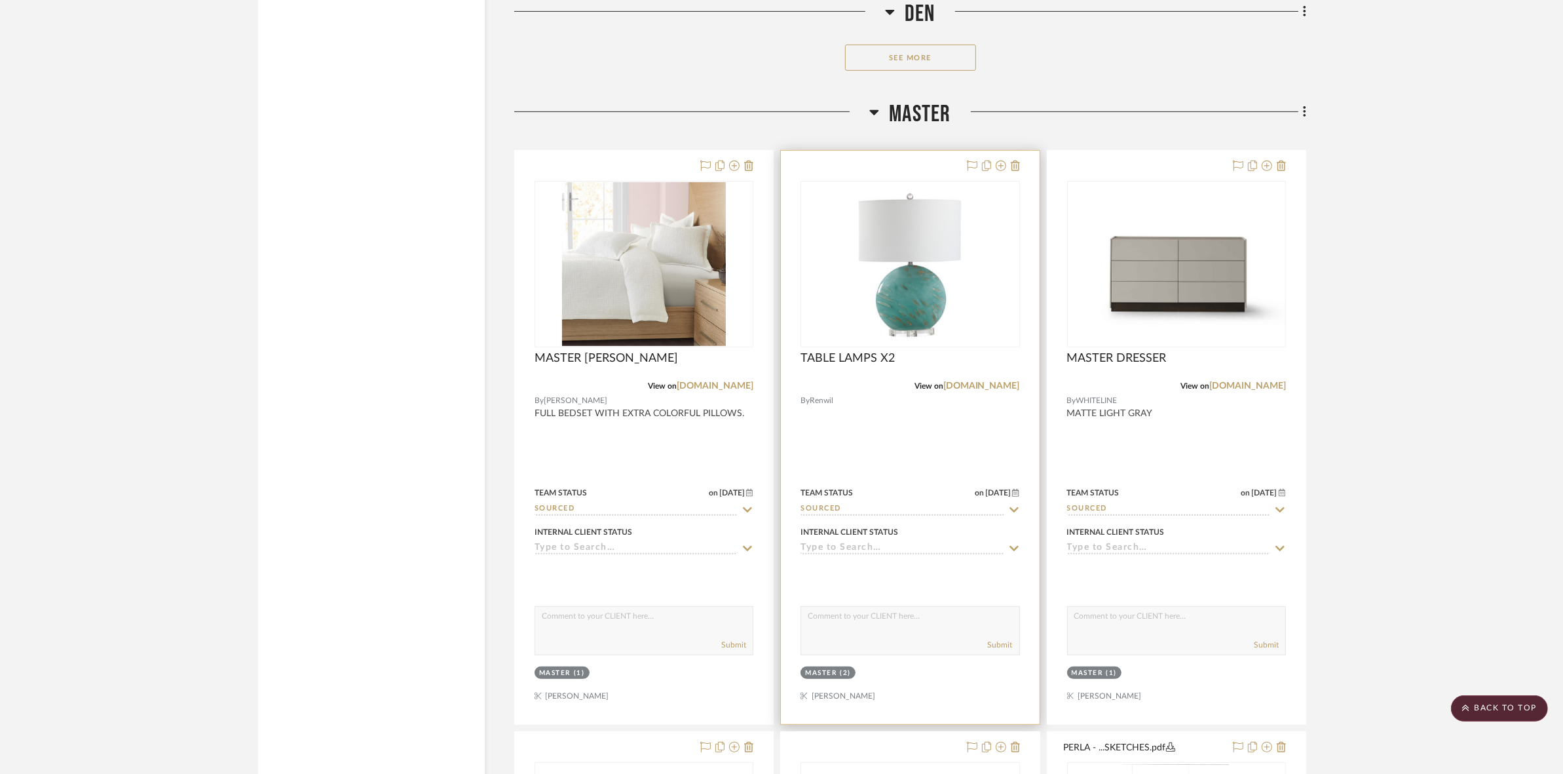
scroll to position [6960, 0]
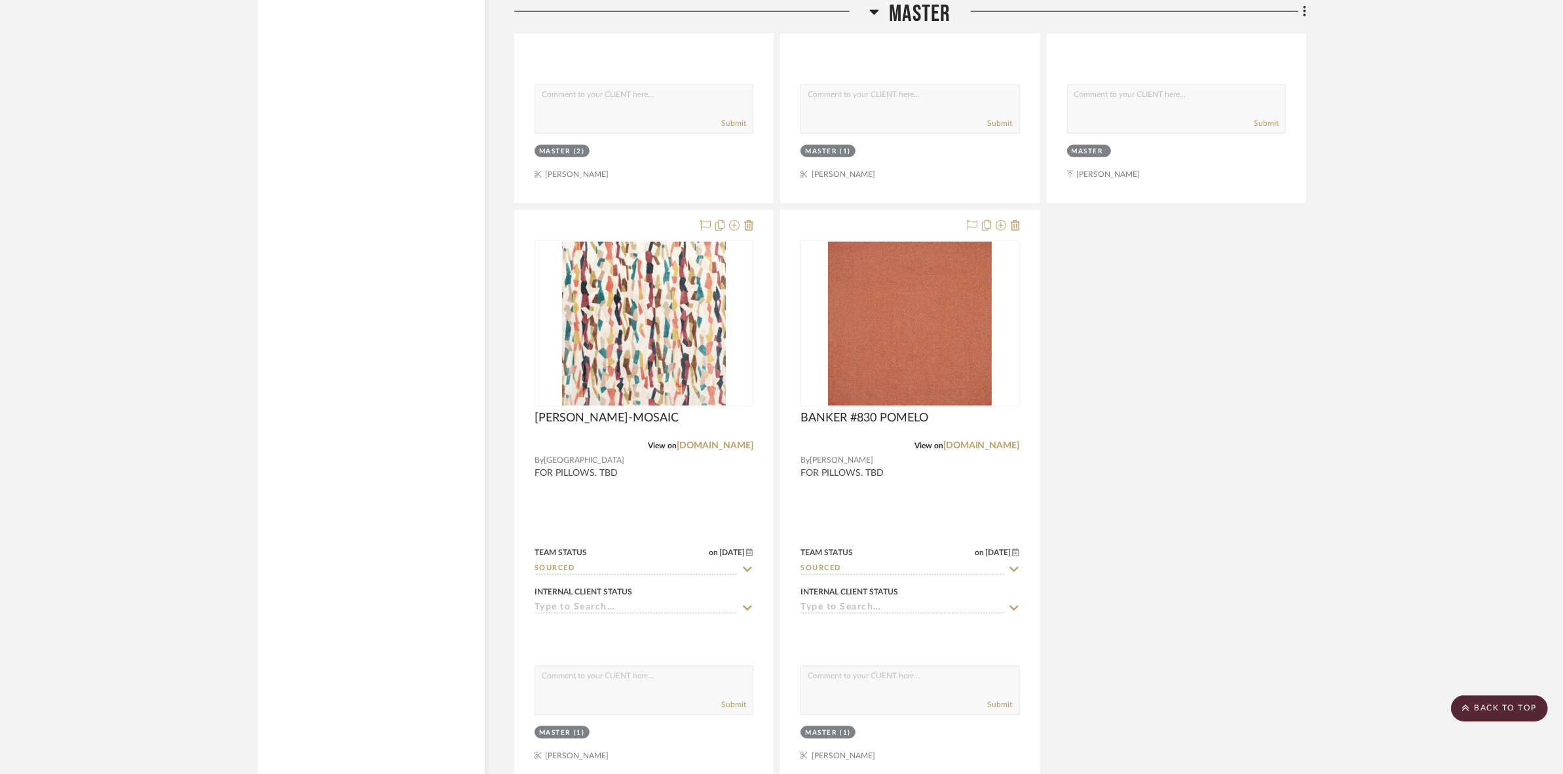
scroll to position [8126, 0]
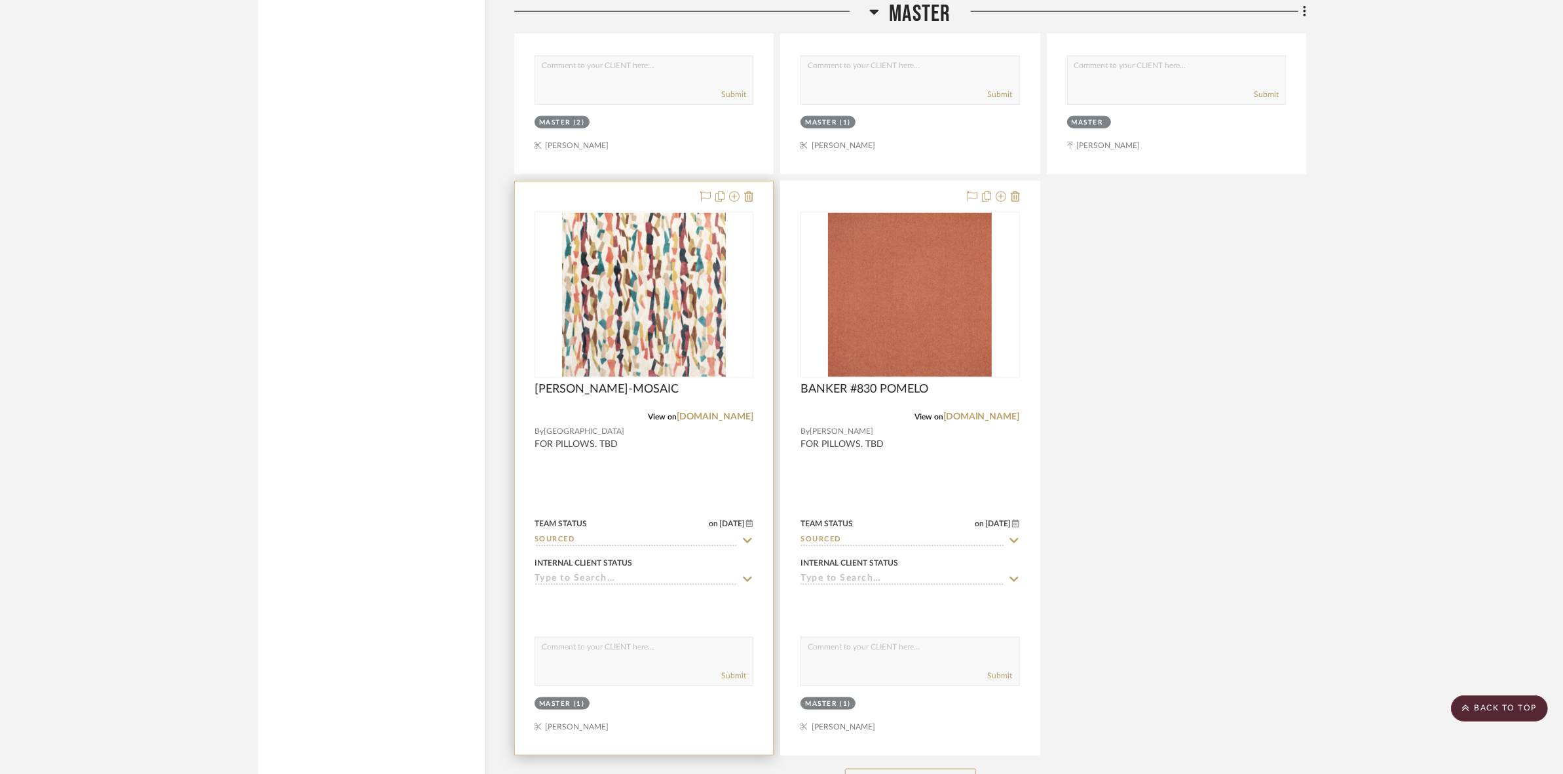
click at [0, 0] on img at bounding box center [0, 0] width 0 height 0
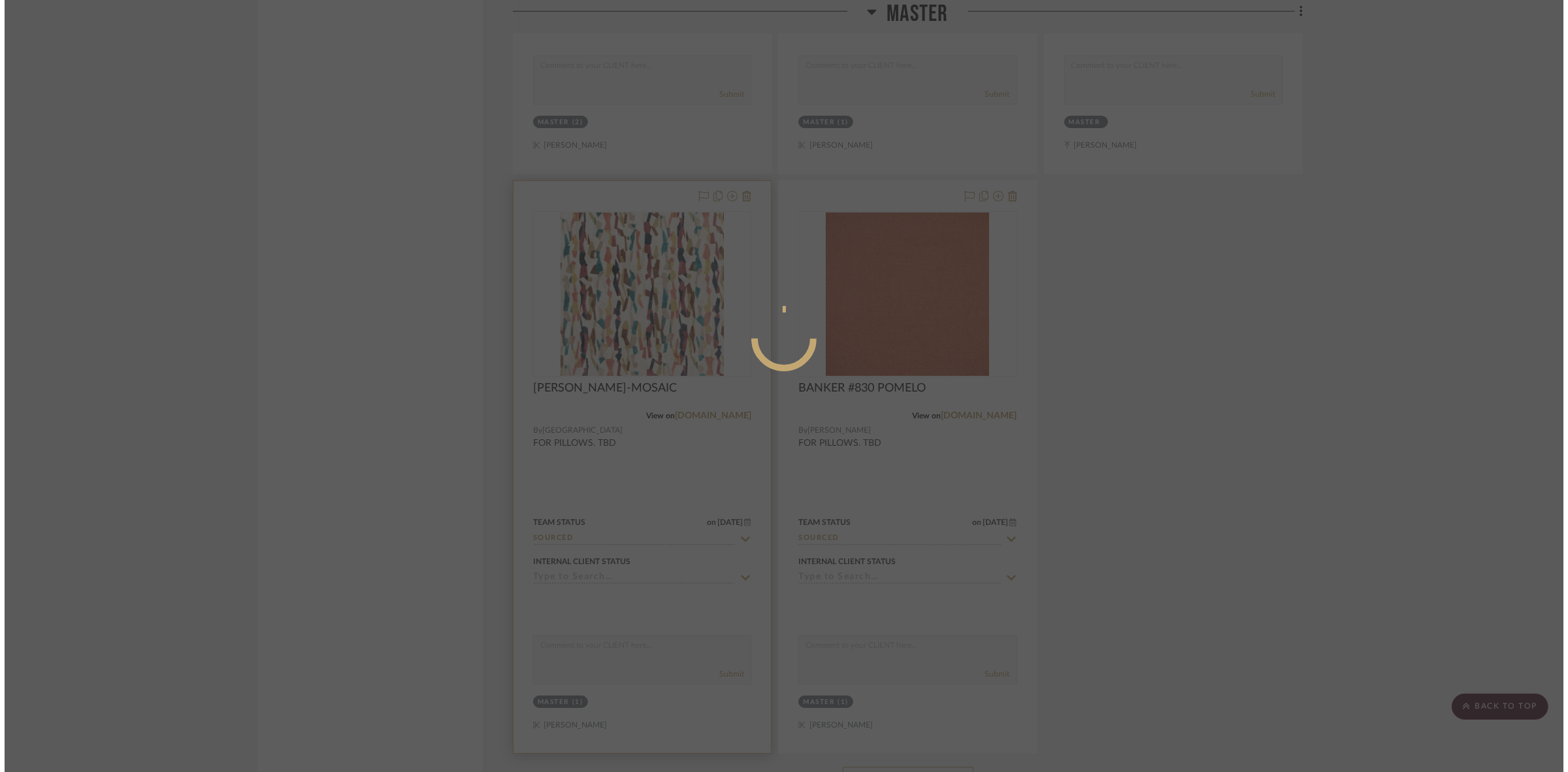
scroll to position [0, 0]
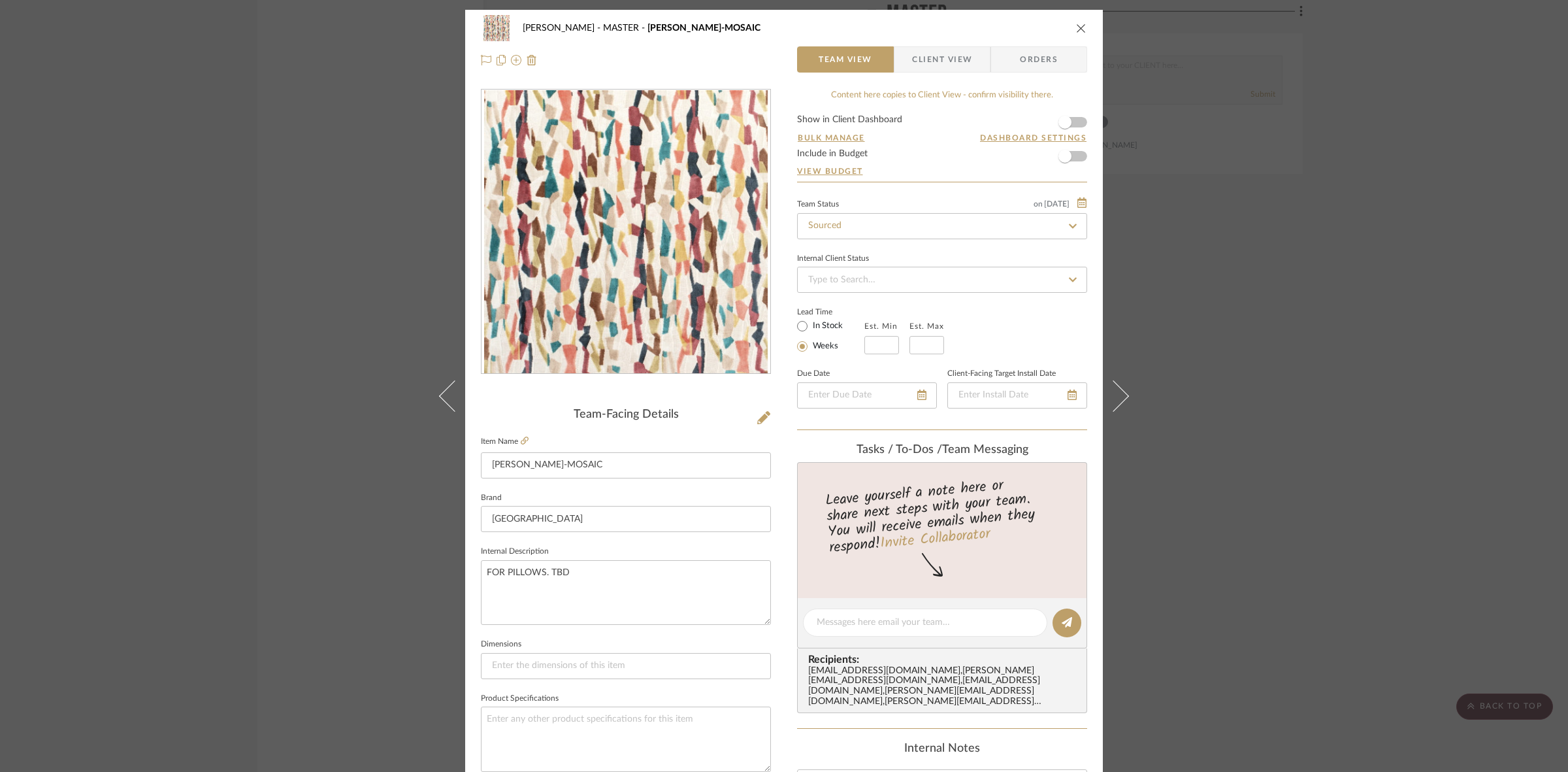
click at [1292, 386] on div "PERLA SELENE MASTER PIPPIN-MOSAIC Team View Client View Orders Team-Facing Deta…" at bounding box center [784, 386] width 1568 height 772
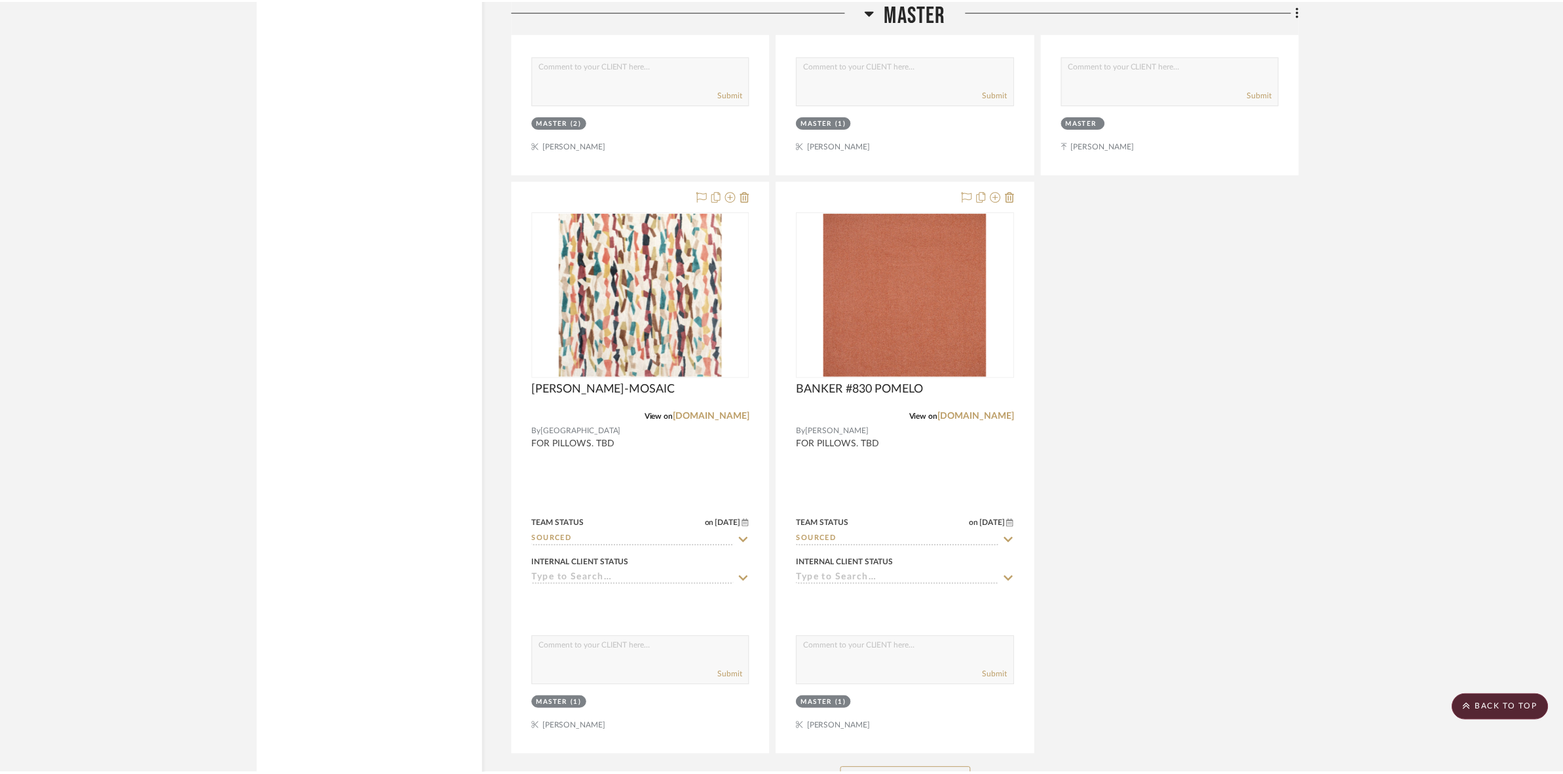
scroll to position [8126, 0]
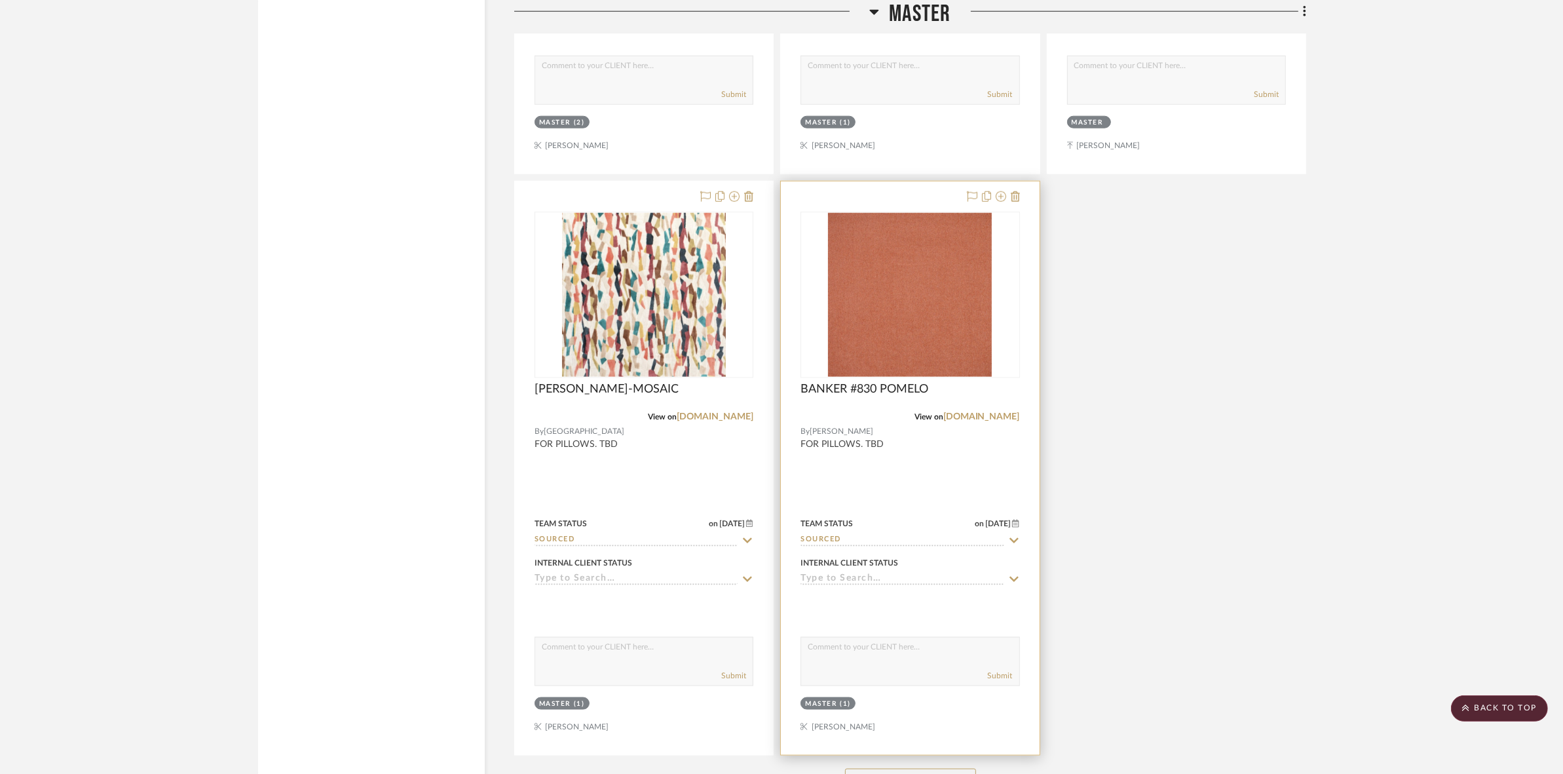
click at [920, 342] on img "0" at bounding box center [910, 295] width 164 height 164
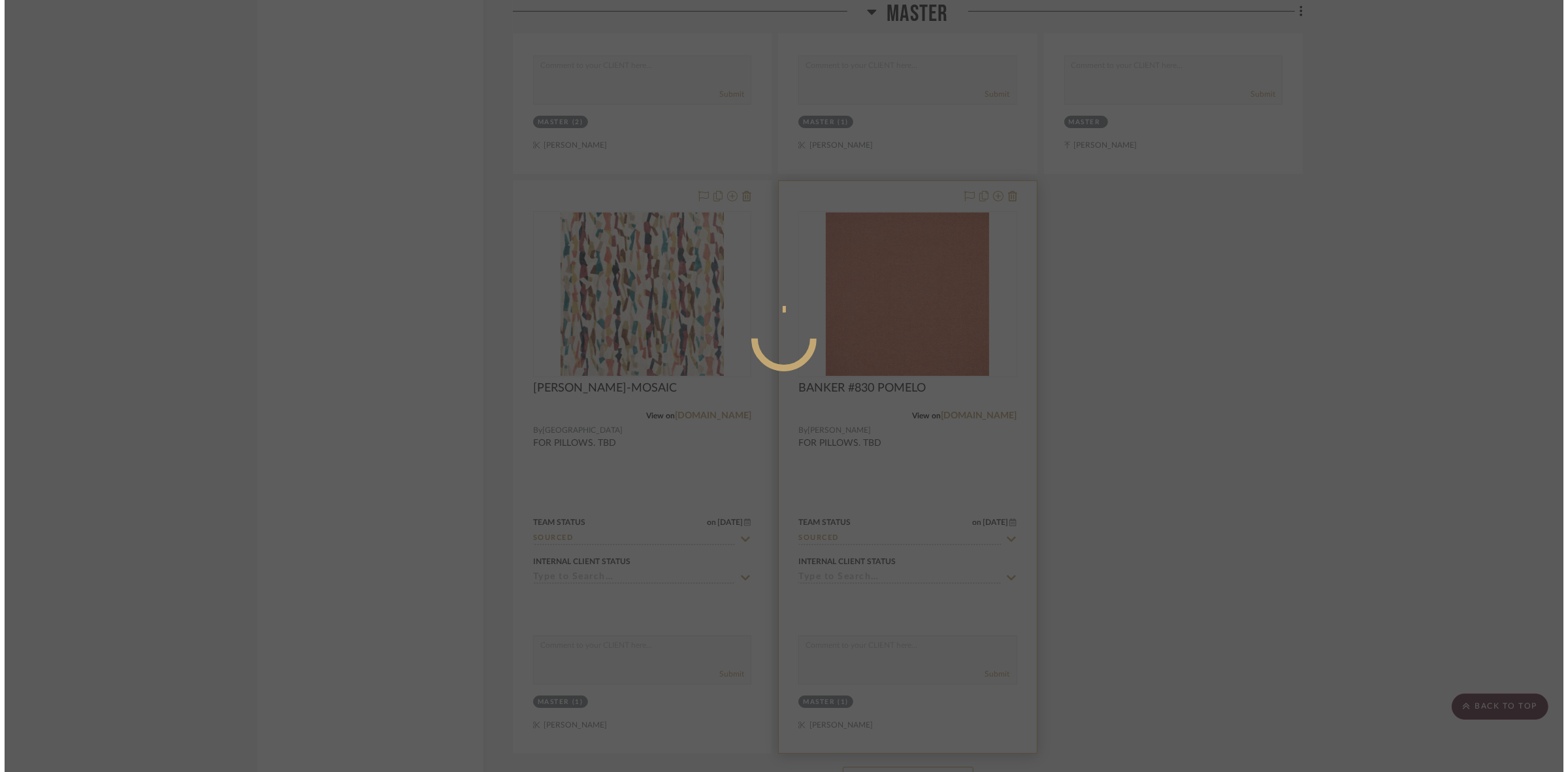
scroll to position [0, 0]
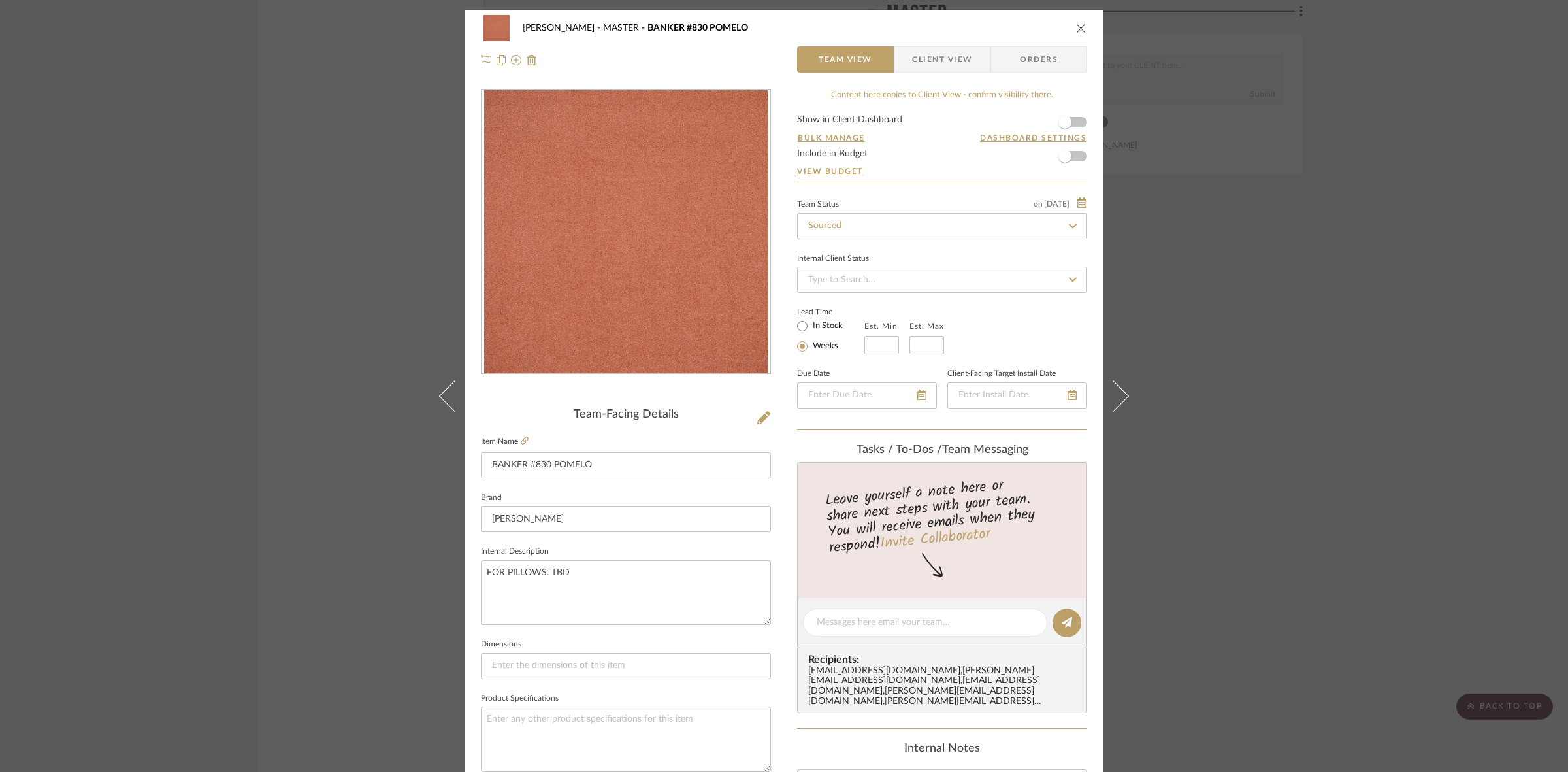
click at [327, 297] on div "PERLA SELENE MASTER BANKER #830 POMELO Team View Client View Orders Team-Facing…" at bounding box center [784, 386] width 1568 height 772
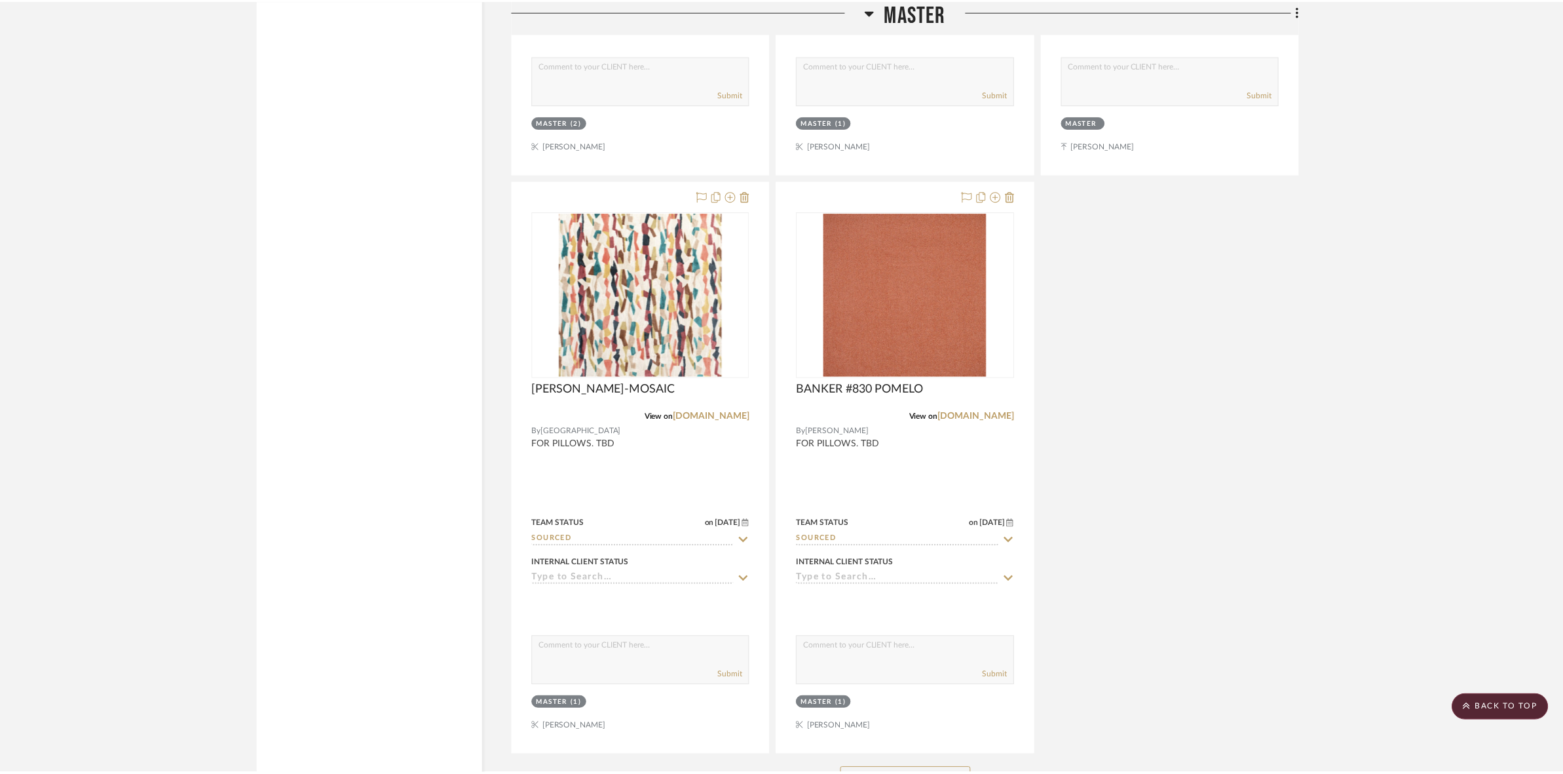
scroll to position [8126, 0]
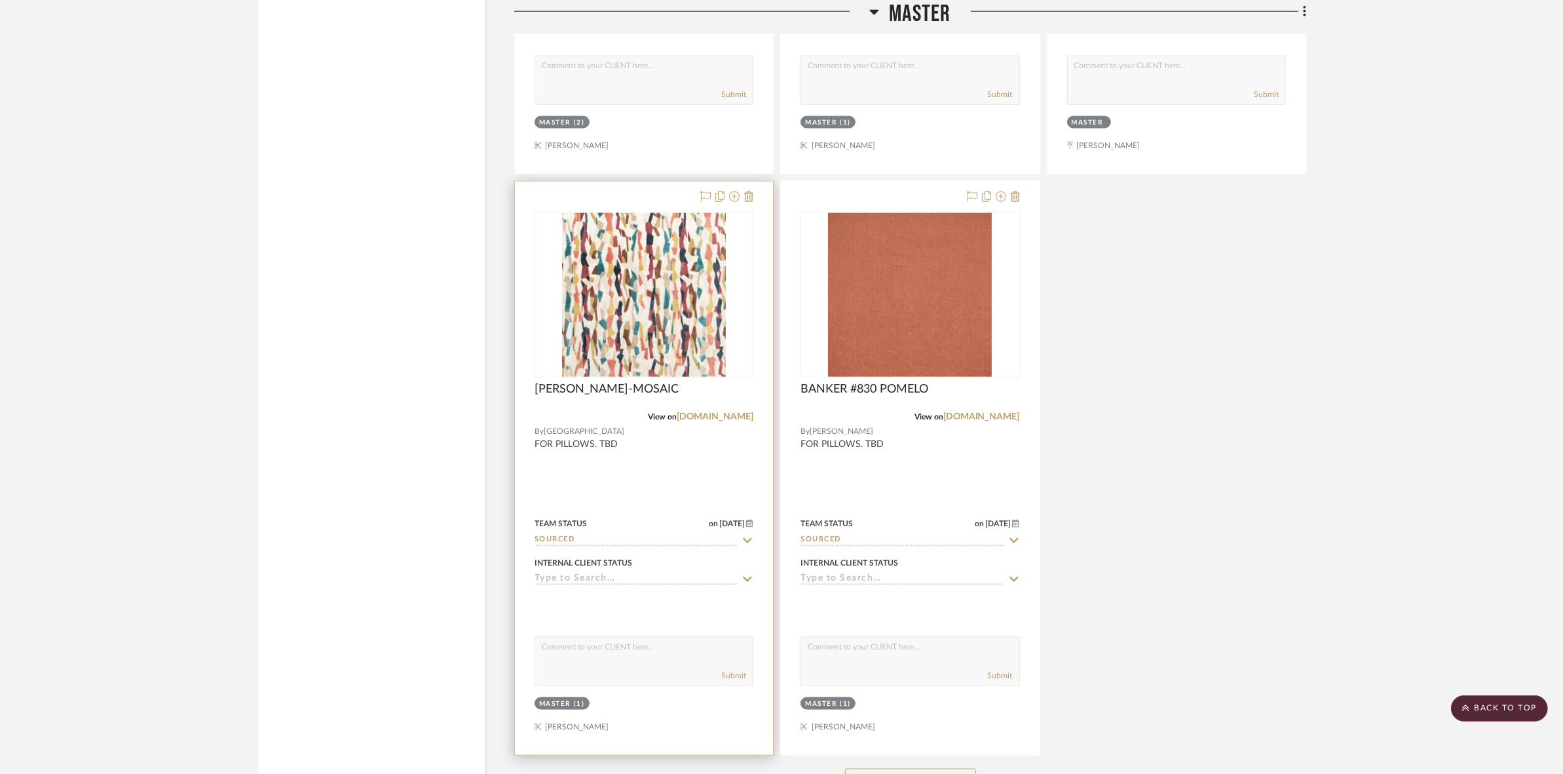
click at [578, 309] on img "0" at bounding box center [644, 295] width 164 height 164
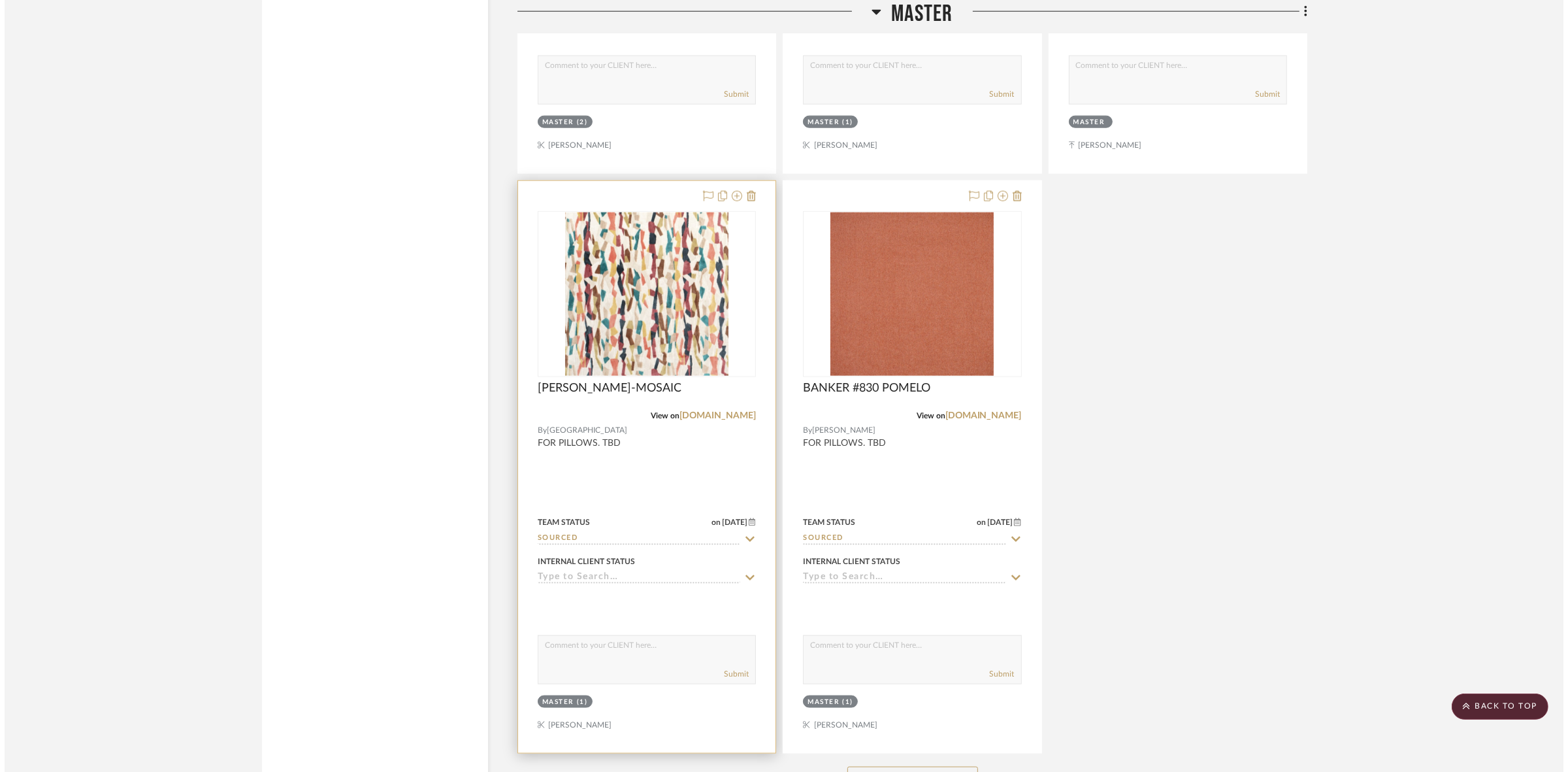
scroll to position [0, 0]
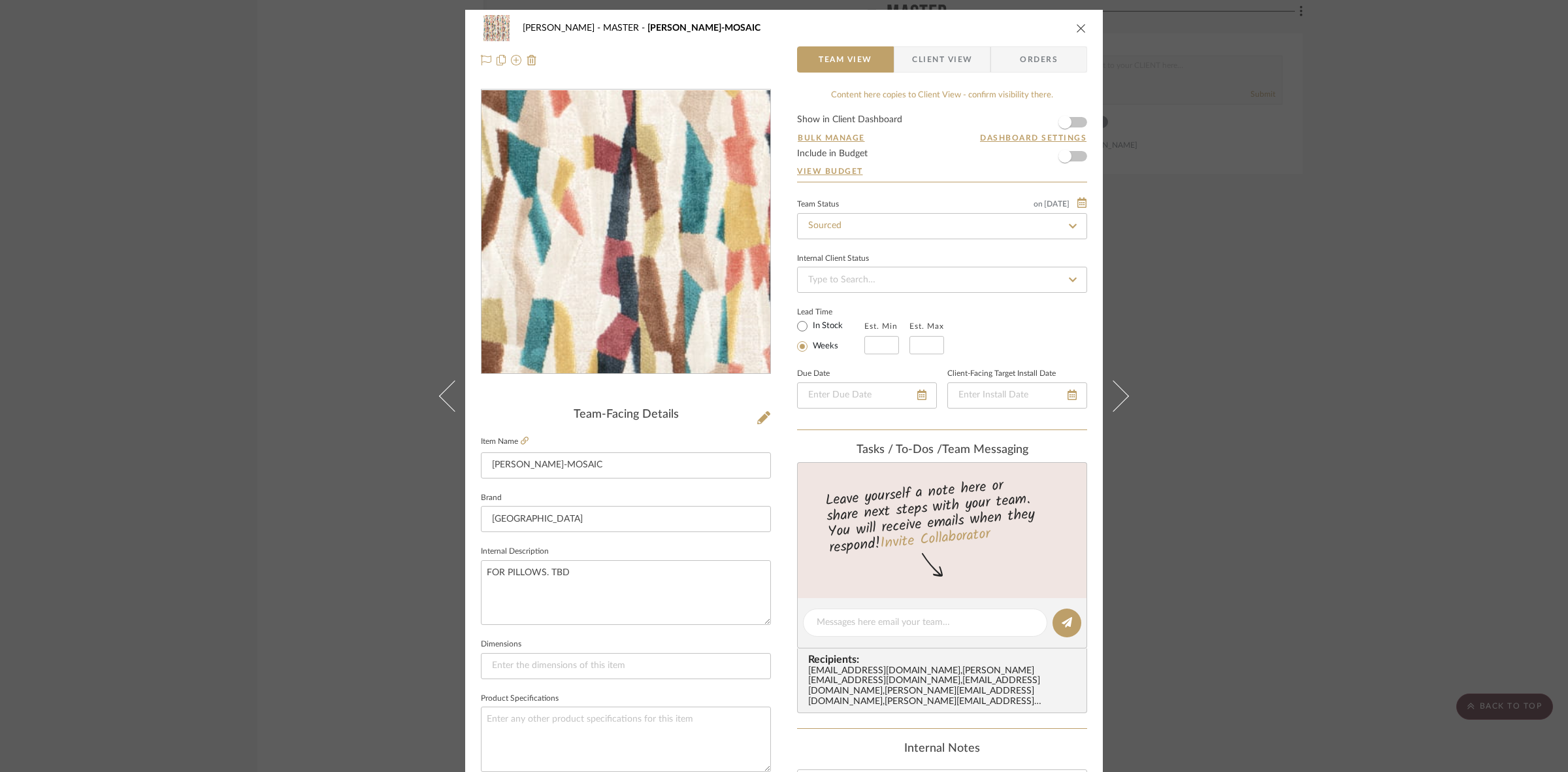
click at [637, 256] on img "0" at bounding box center [625, 231] width 283 height 283
drag, startPoint x: 637, startPoint y: 256, endPoint x: 647, endPoint y: 264, distance: 12.8
click at [647, 264] on img "0" at bounding box center [625, 231] width 283 height 283
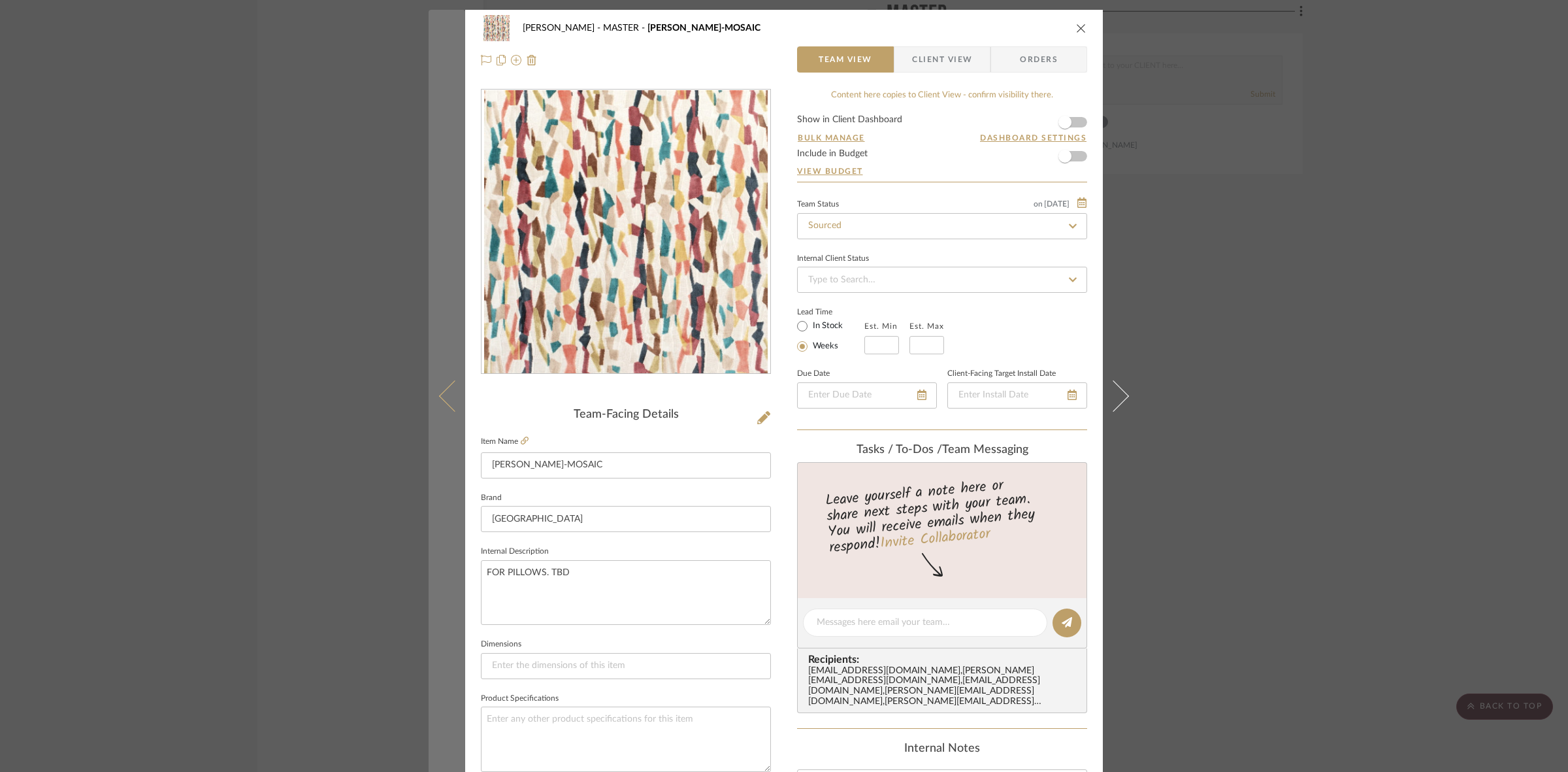
click at [431, 241] on button at bounding box center [447, 396] width 37 height 772
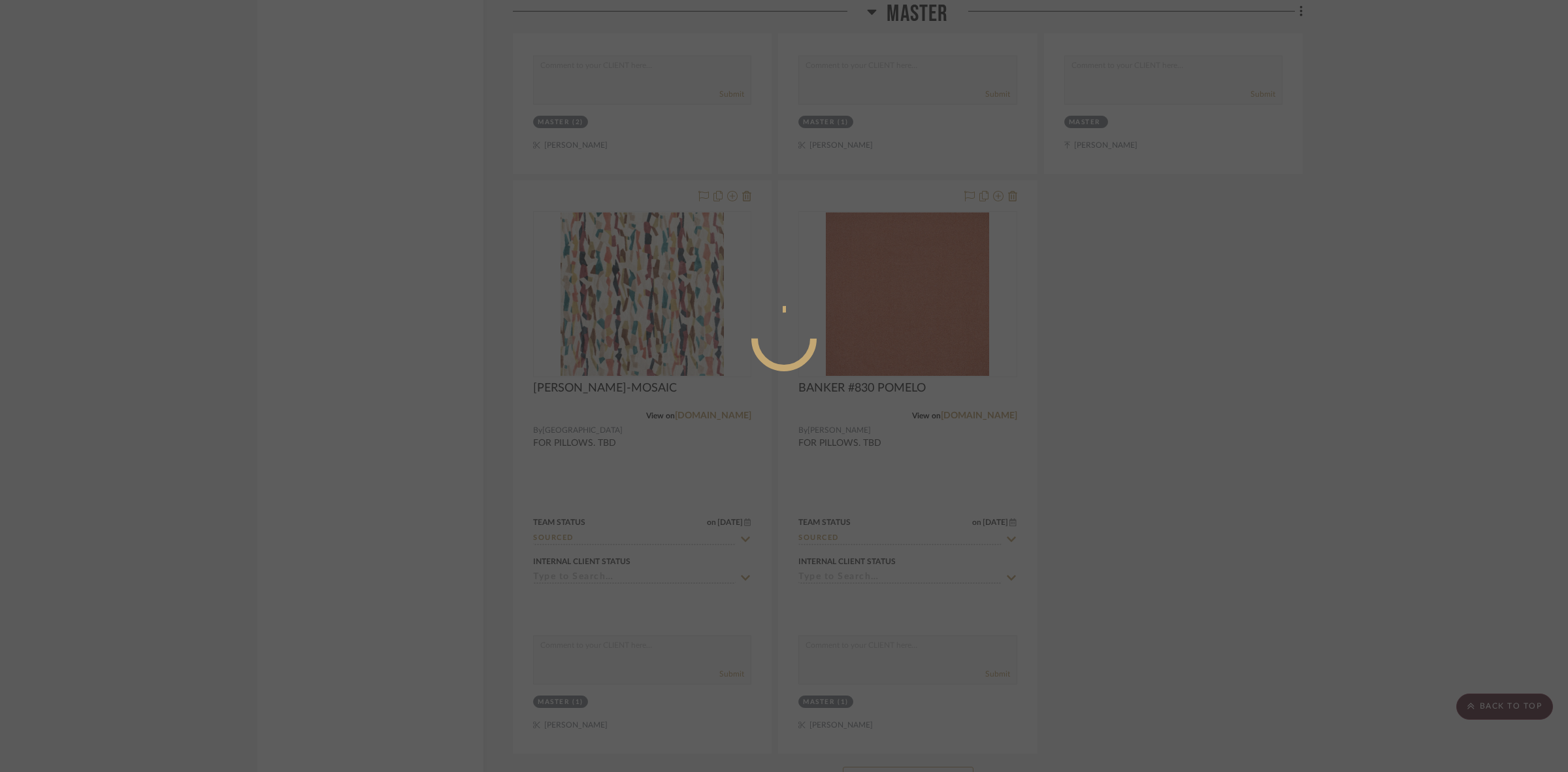
drag, startPoint x: 1166, startPoint y: 366, endPoint x: 1140, endPoint y: 360, distance: 26.7
click at [1164, 364] on div at bounding box center [784, 386] width 1568 height 772
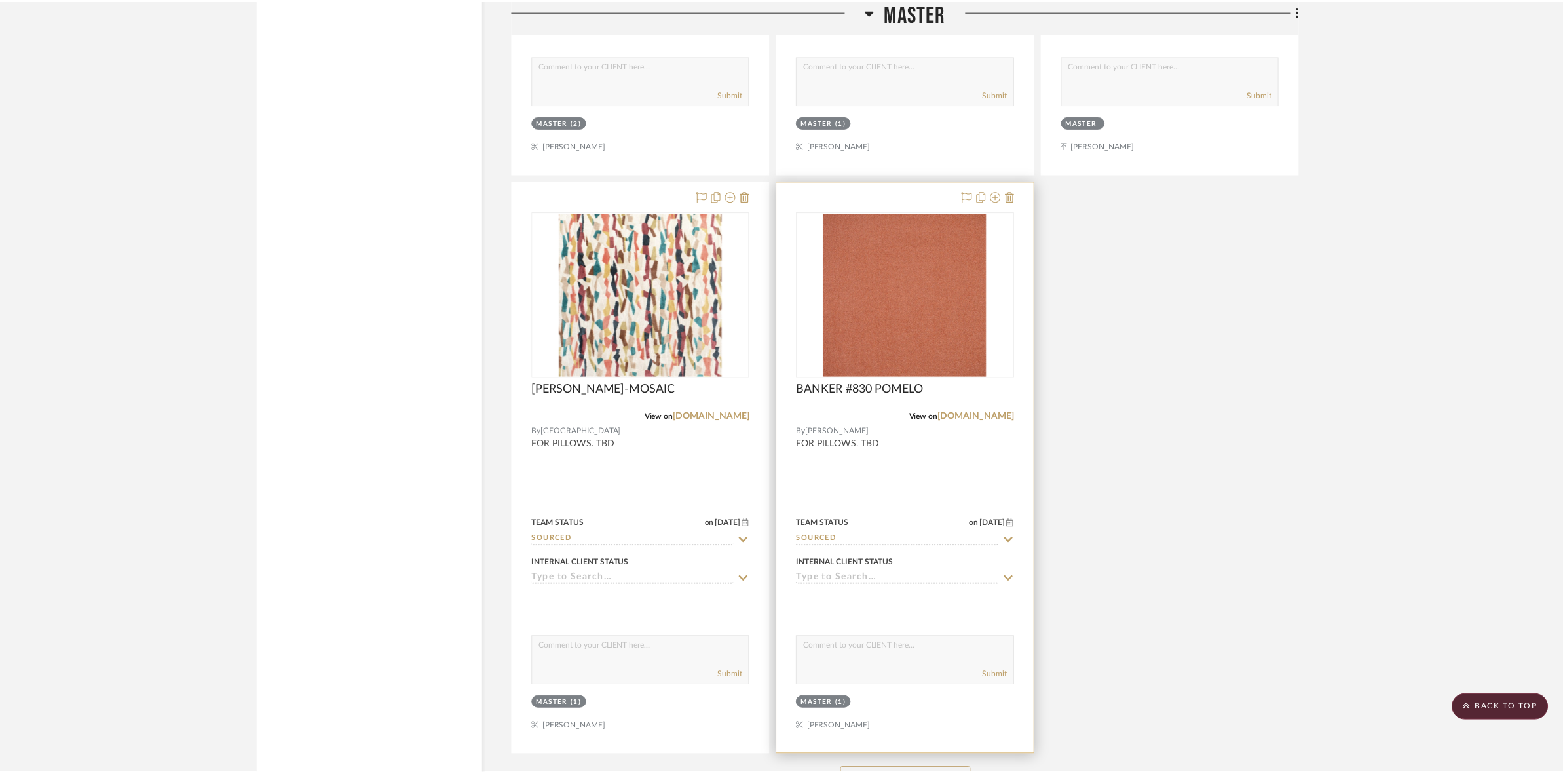
scroll to position [8126, 0]
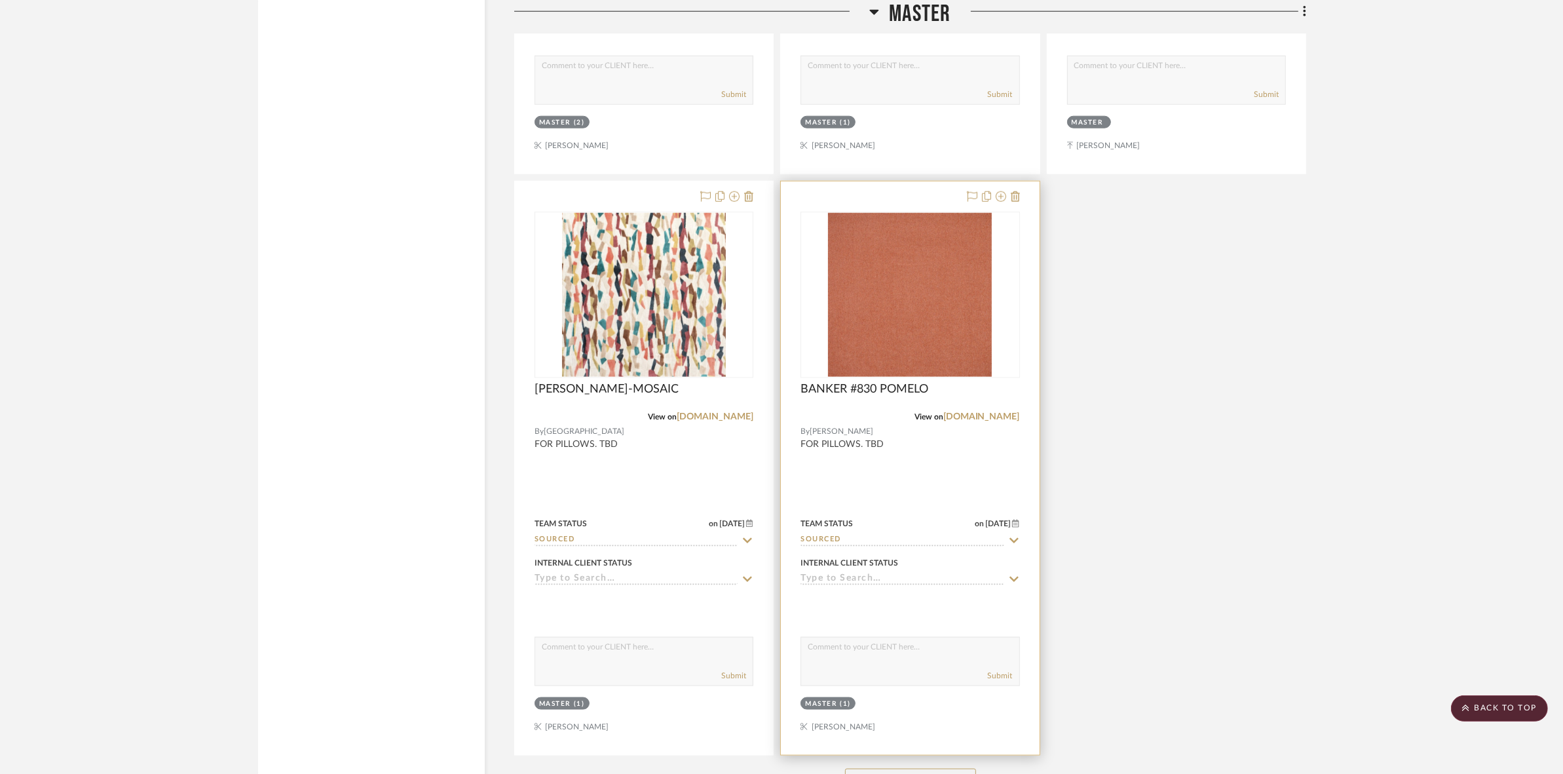
click at [912, 324] on img "0" at bounding box center [910, 295] width 164 height 164
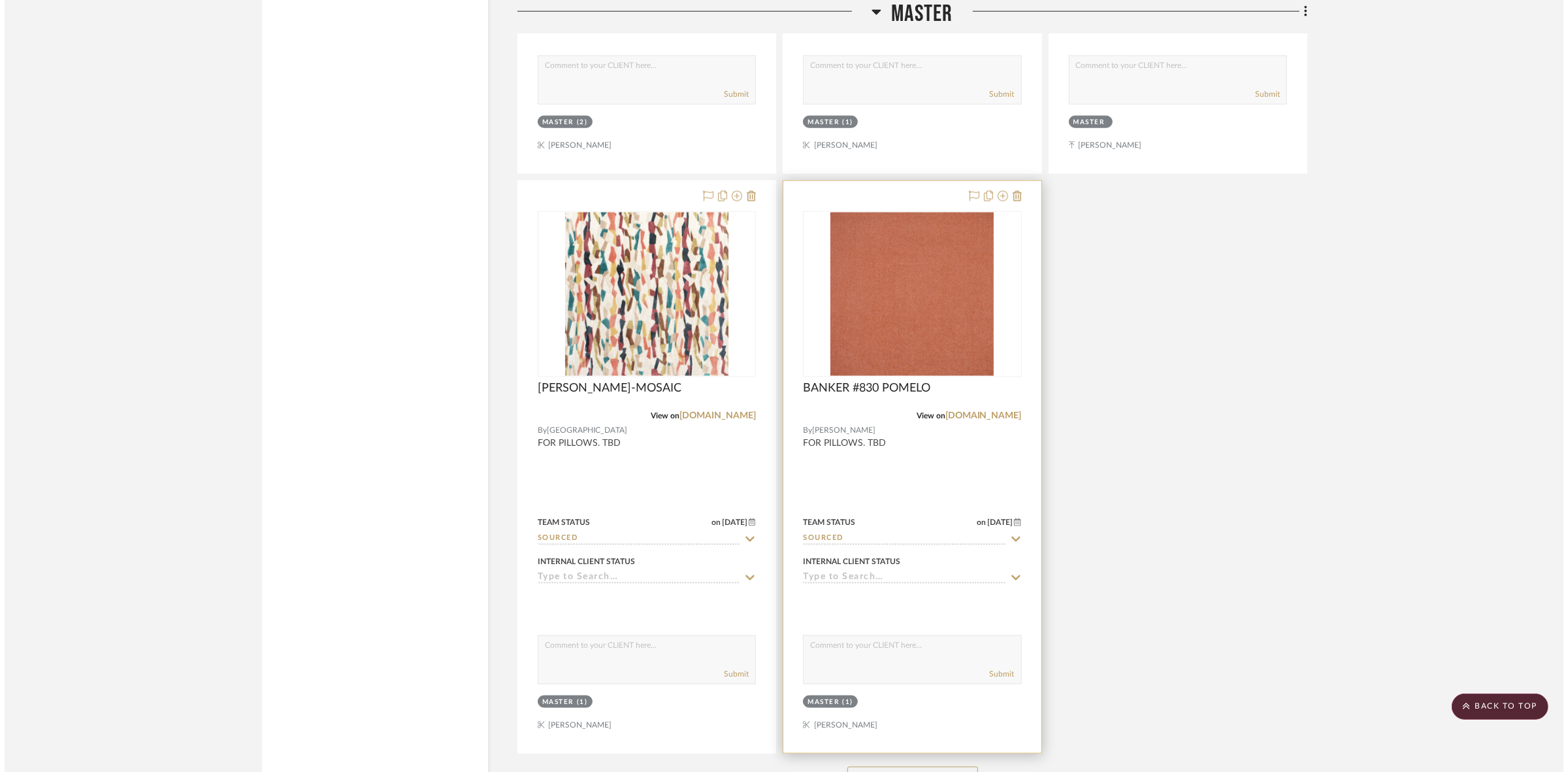
scroll to position [0, 0]
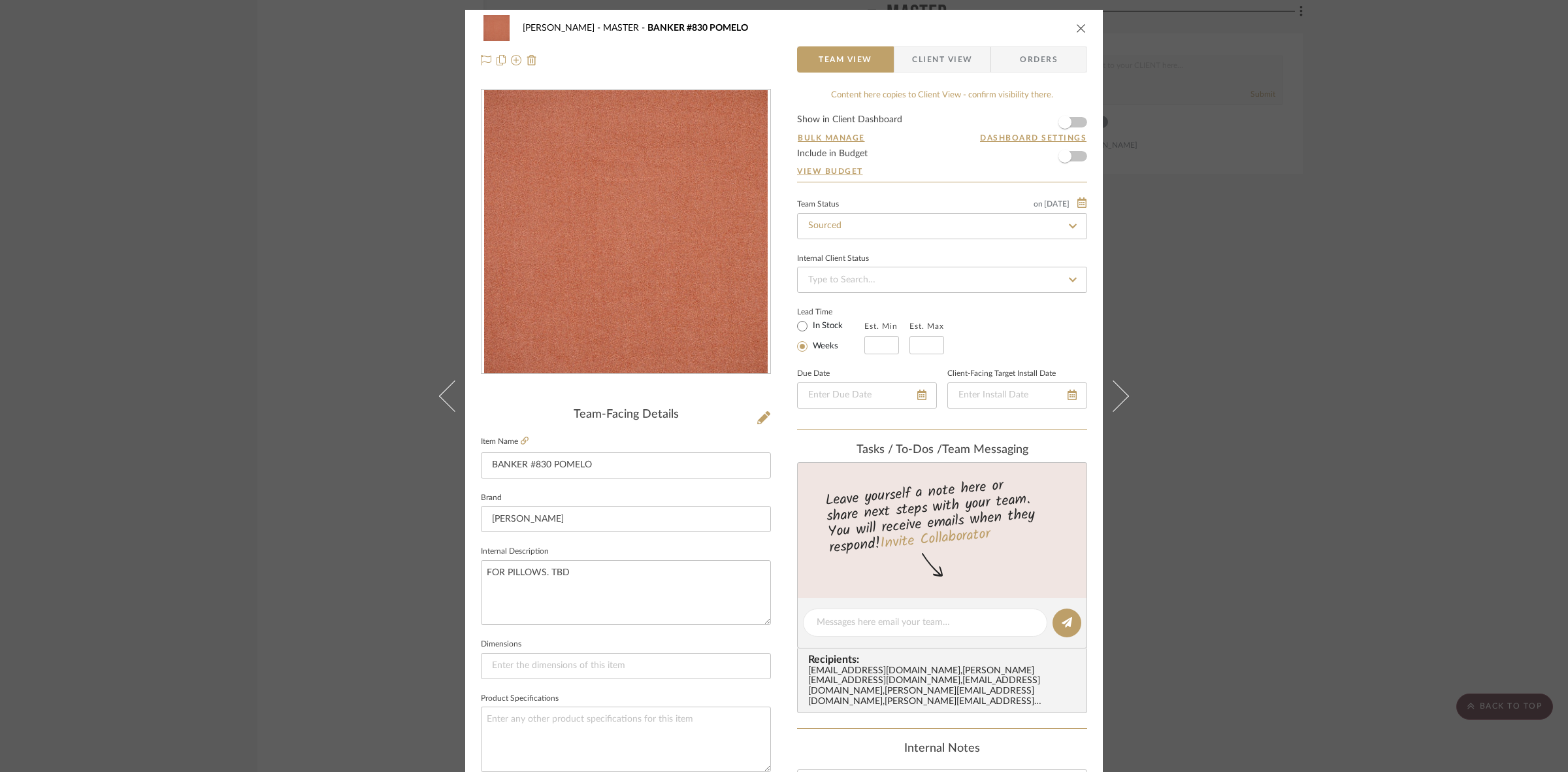
click at [667, 289] on img "0" at bounding box center [625, 231] width 283 height 283
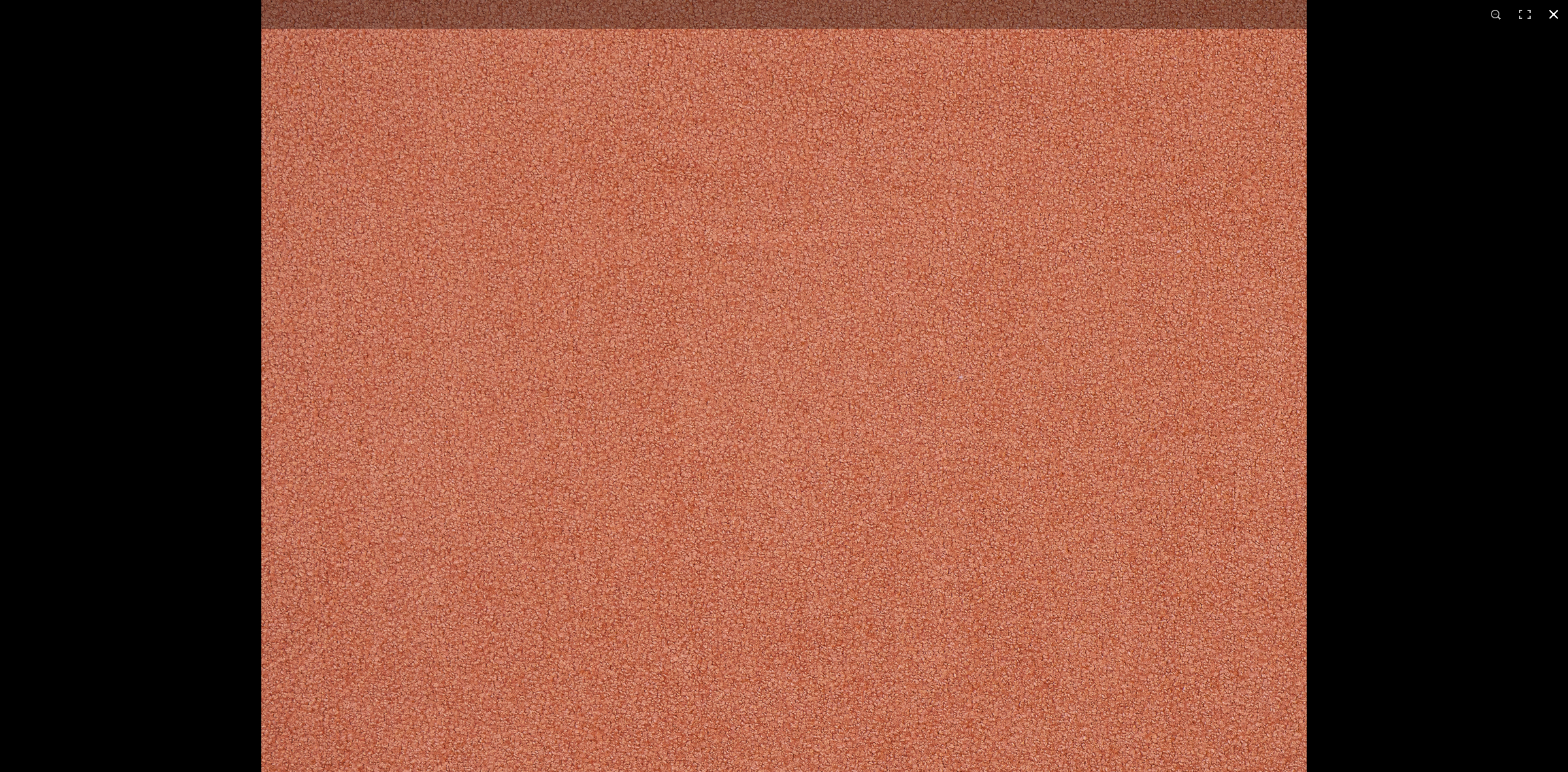
click at [206, 93] on div at bounding box center [784, 386] width 1568 height 772
